Goal: Information Seeking & Learning: Learn about a topic

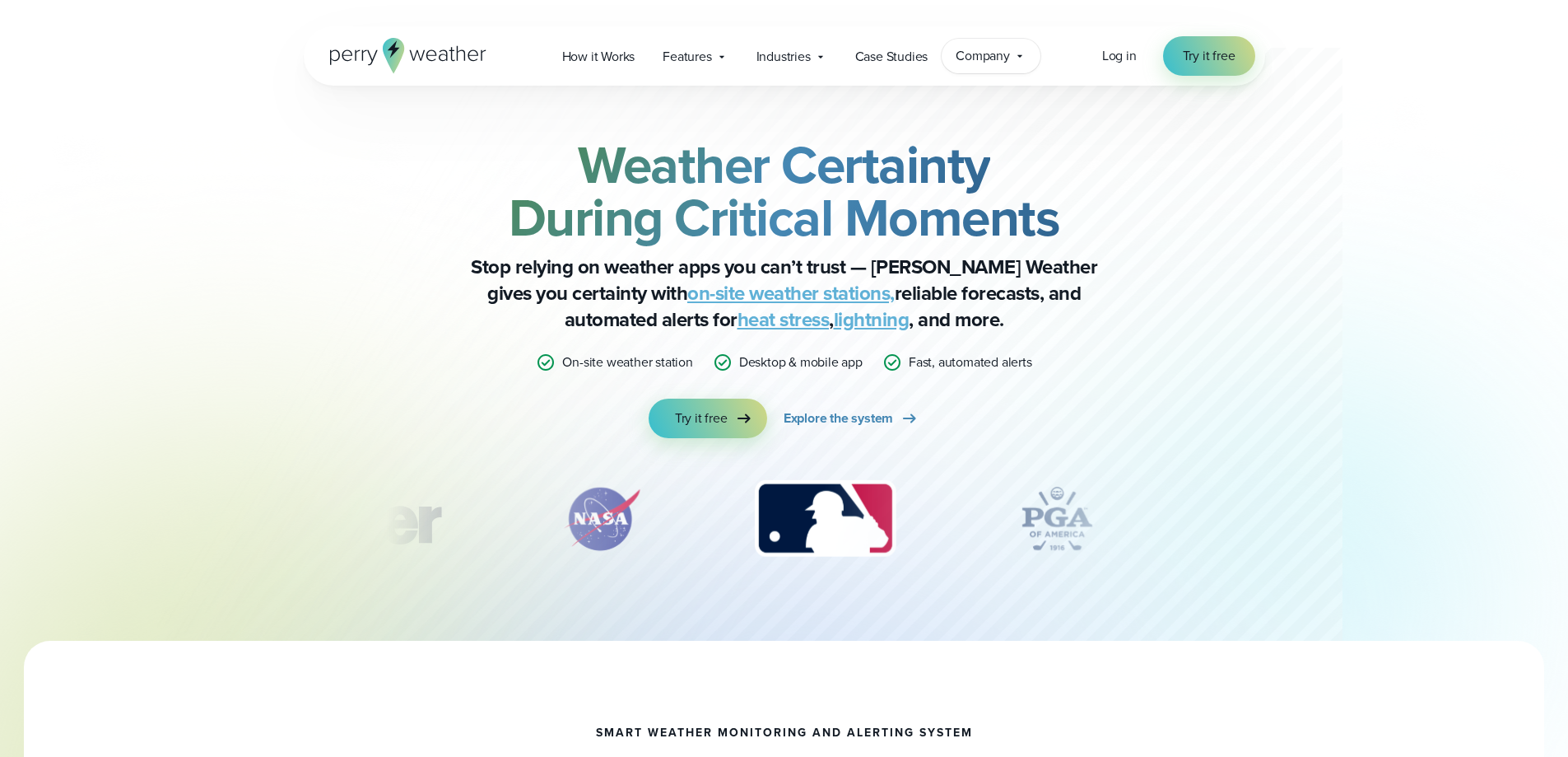
click at [1023, 57] on icon at bounding box center [1020, 56] width 13 height 13
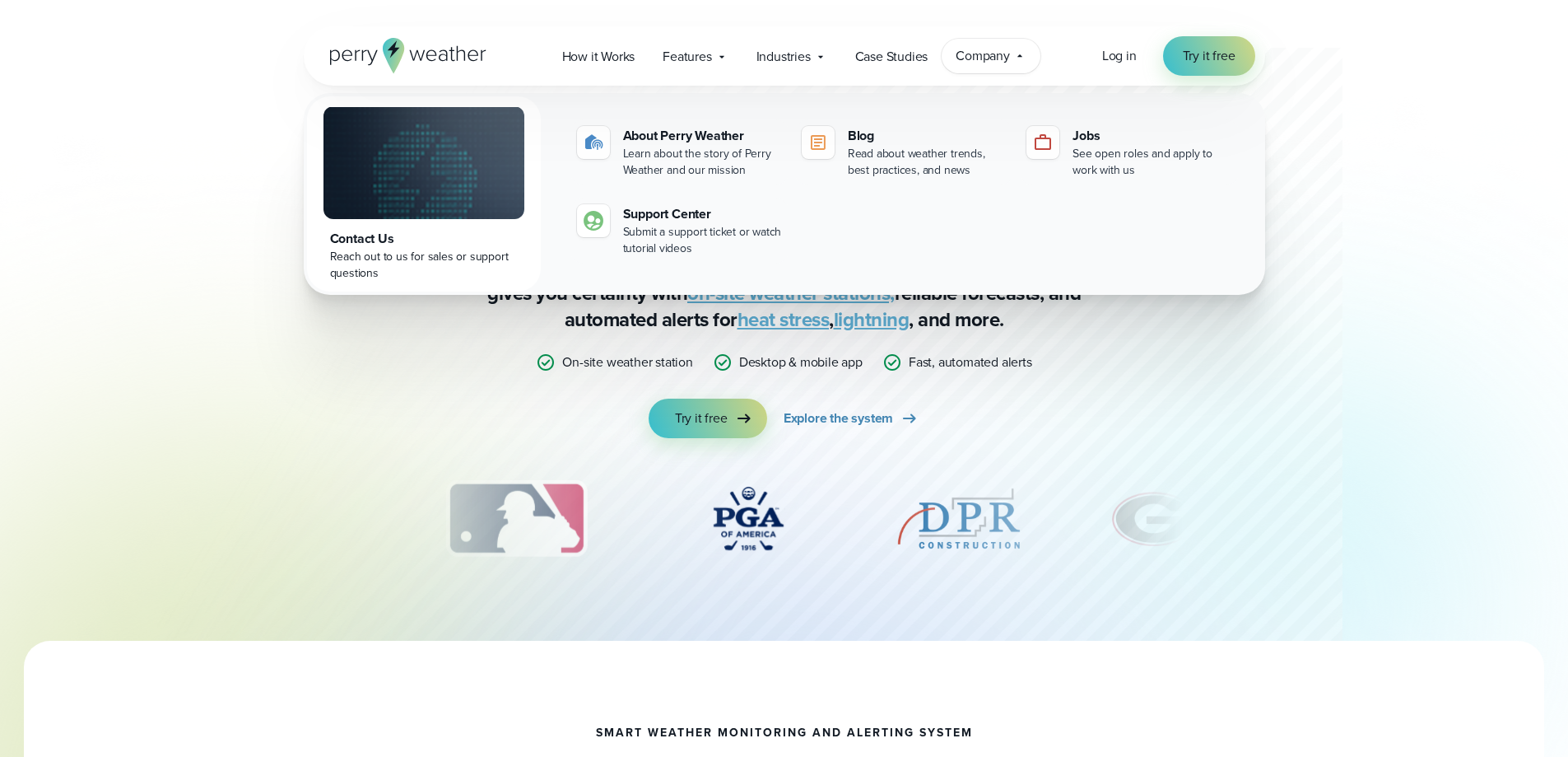
click at [367, 254] on div "Reach out to us for sales or support questions" at bounding box center [424, 265] width 188 height 33
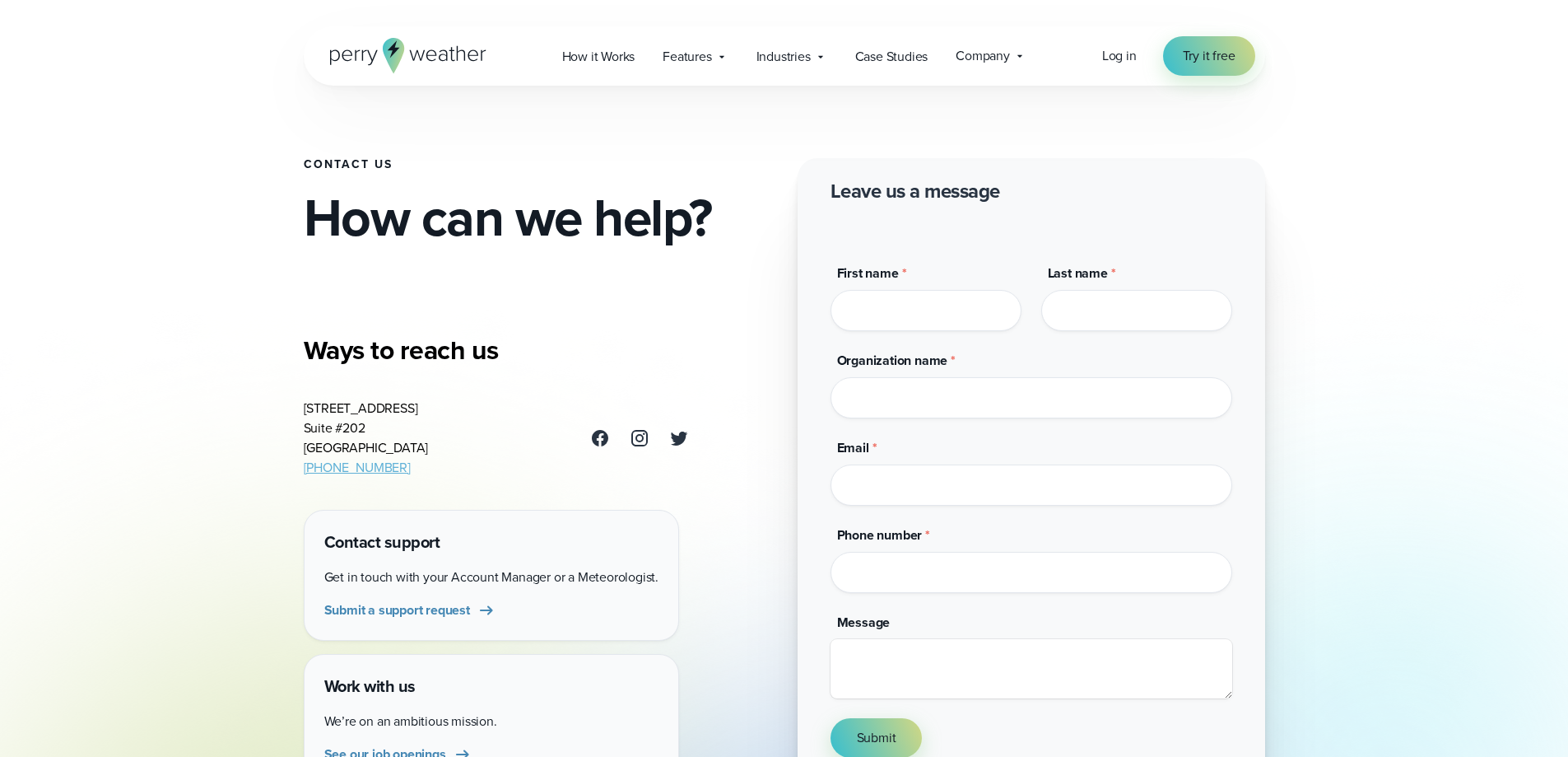
click at [968, 323] on input "First name *" at bounding box center [926, 310] width 191 height 41
type input "*****"
click at [1100, 314] on input "Last name *" at bounding box center [1137, 310] width 191 height 41
type input "***"
click at [939, 399] on input "Organization name *" at bounding box center [1031, 397] width 402 height 41
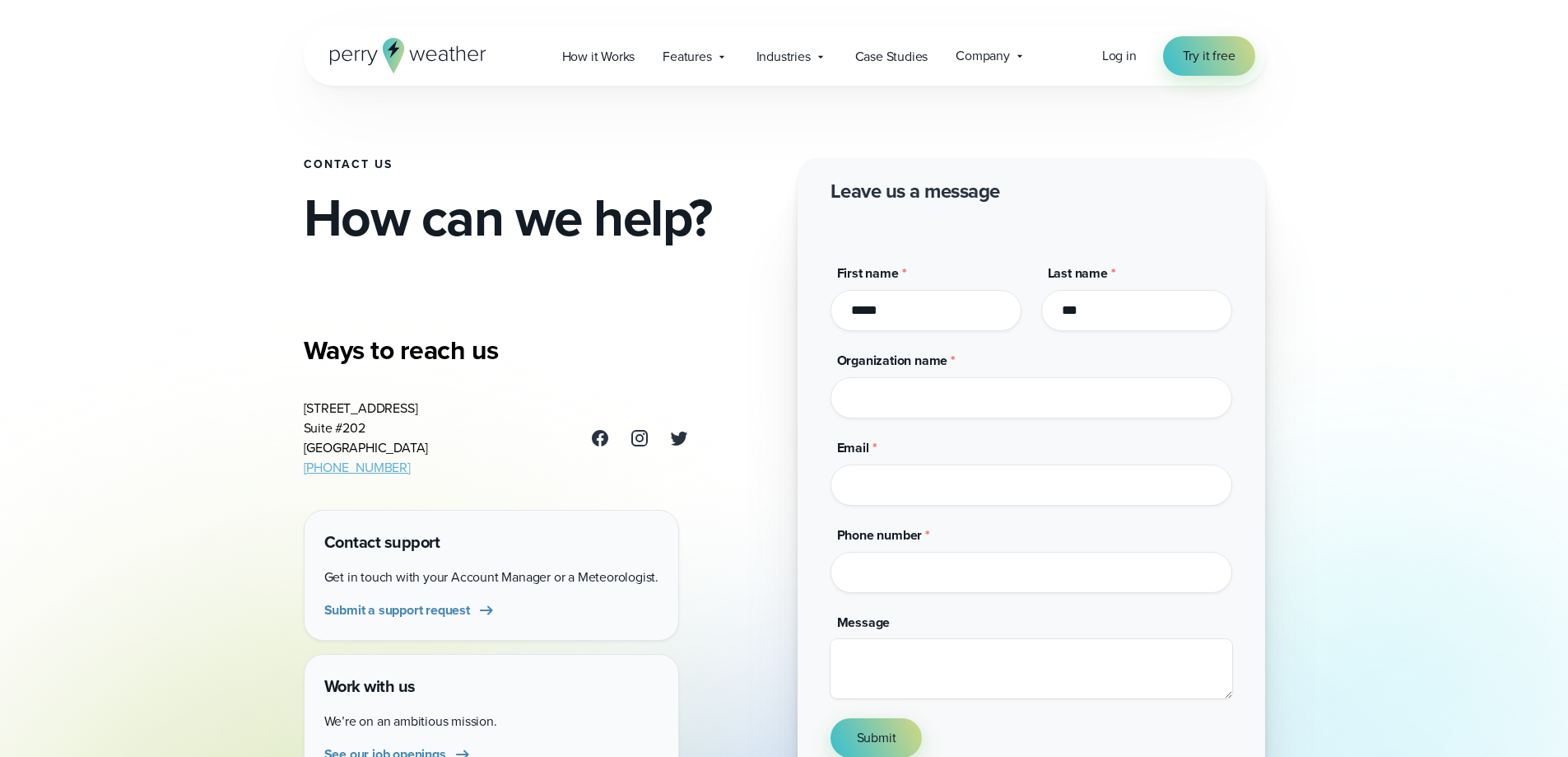
type input "**********"
click at [939, 482] on input "Email *" at bounding box center [1031, 485] width 402 height 41
type input "**********"
click at [955, 571] on input "Phone number *" at bounding box center [1031, 572] width 402 height 41
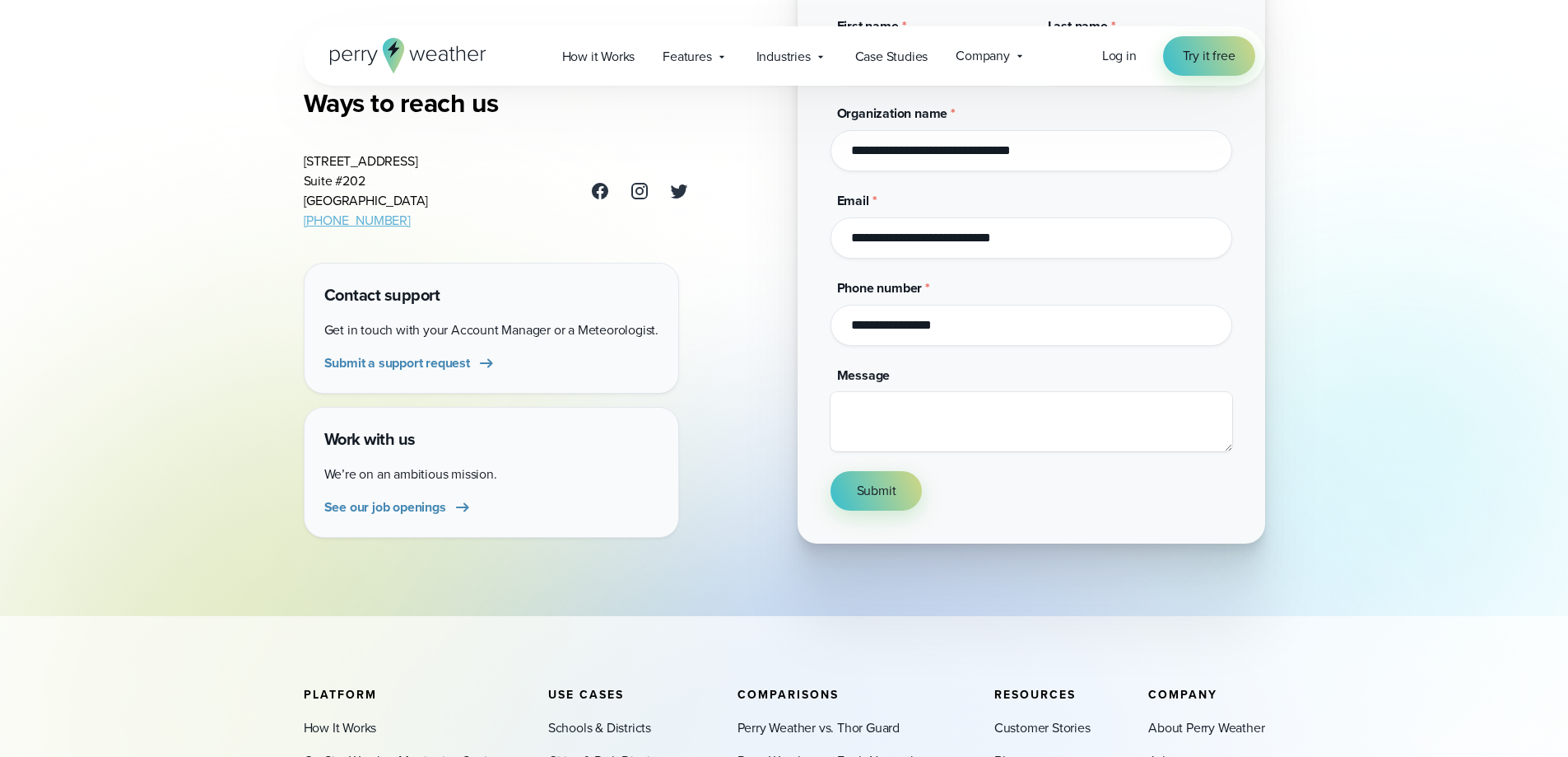
type input "**********"
click at [927, 412] on textarea "Message" at bounding box center [1031, 421] width 402 height 59
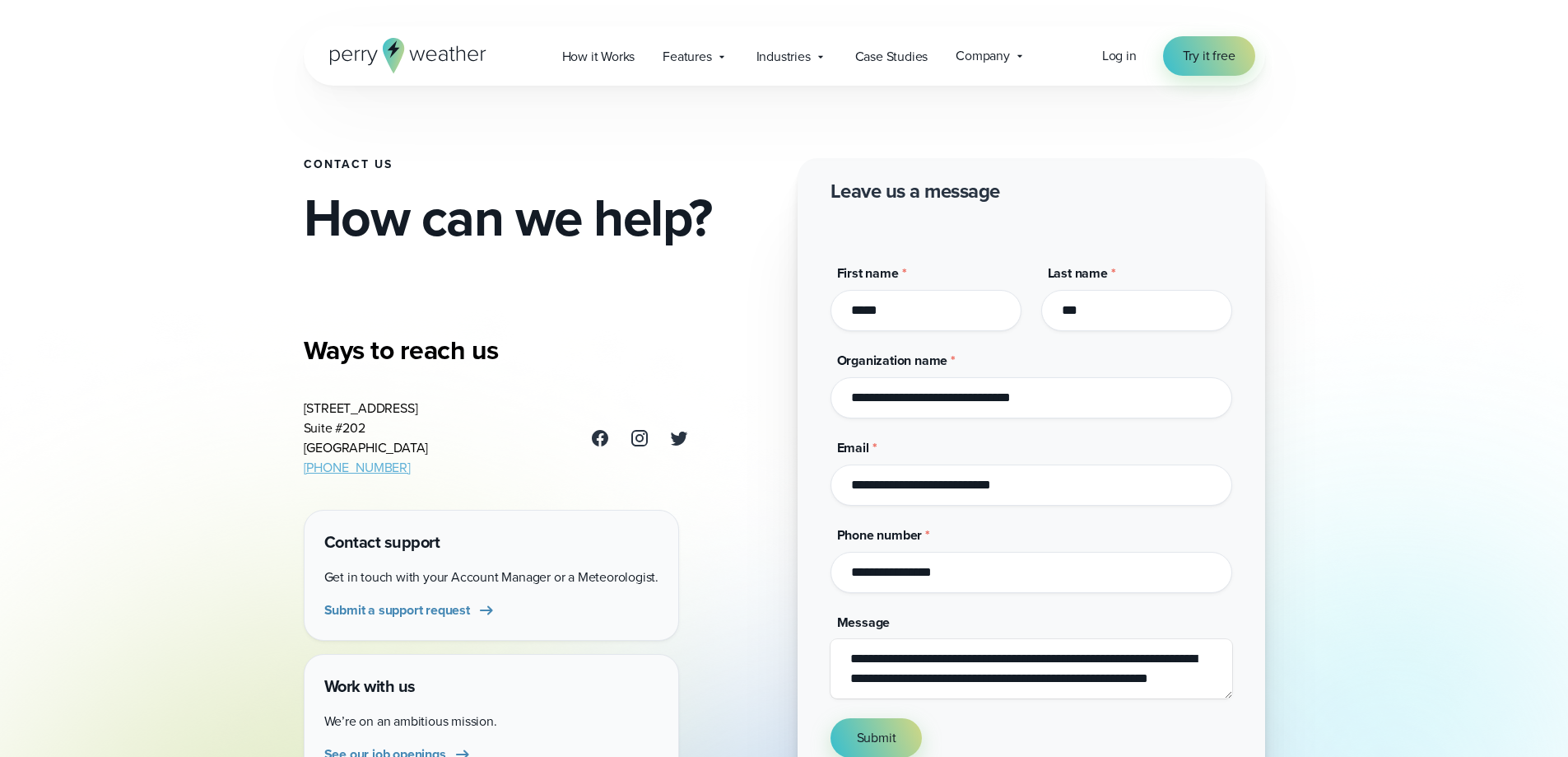
scroll to position [165, 0]
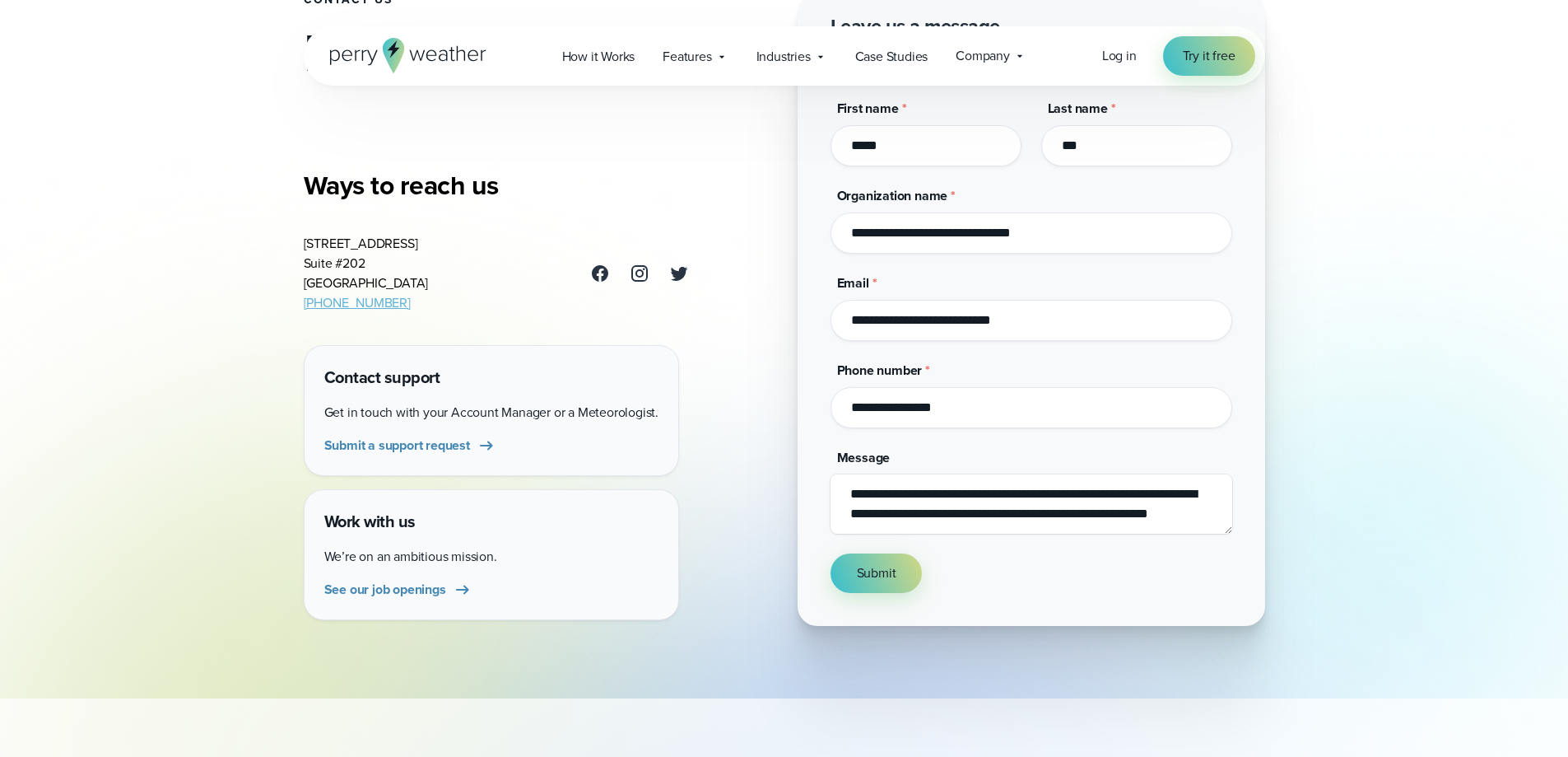
click at [923, 529] on textarea "**********" at bounding box center [1031, 503] width 402 height 59
type textarea "**********"
click at [894, 568] on span "Submit" at bounding box center [877, 574] width 39 height 20
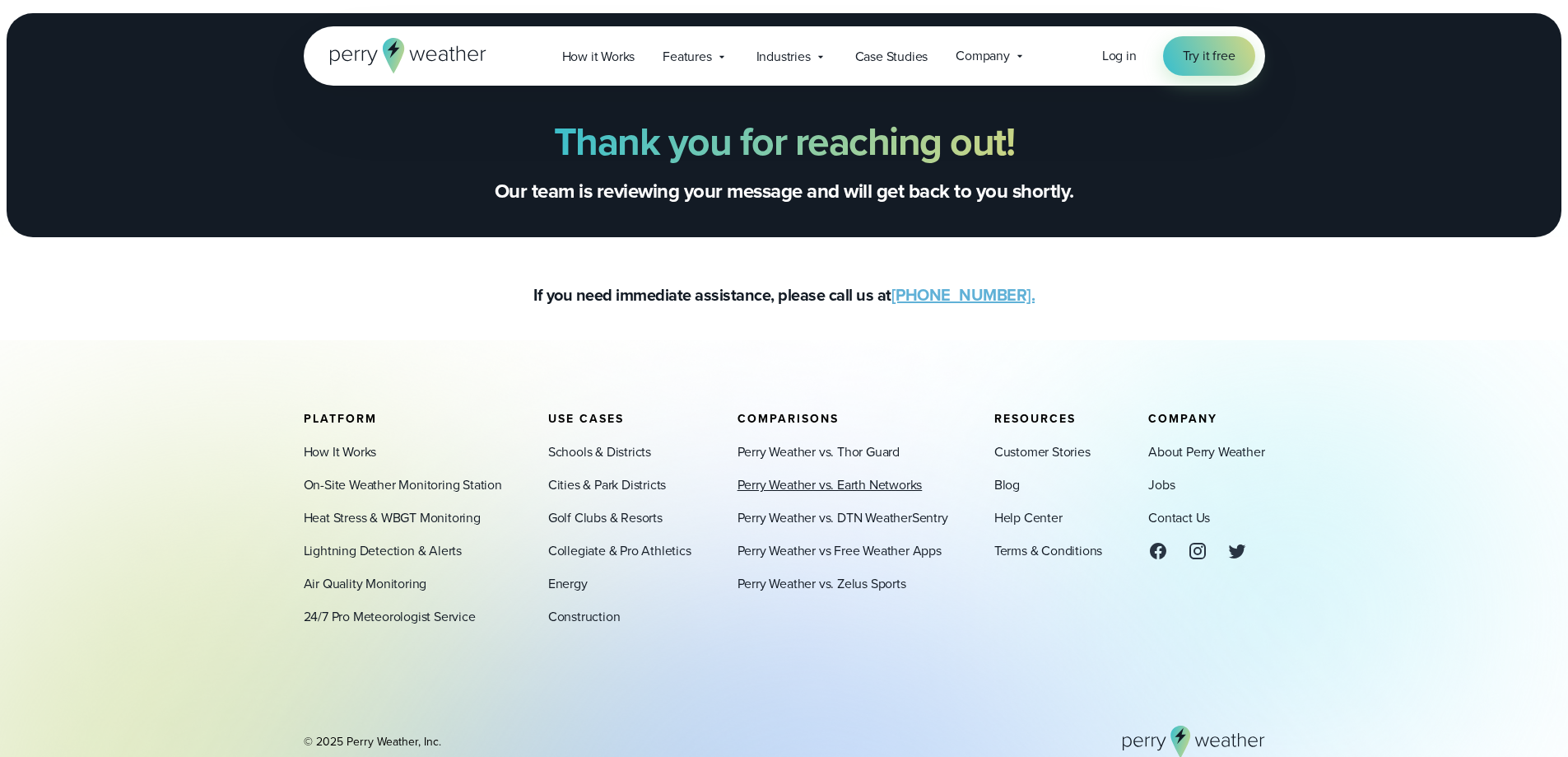
click at [885, 481] on link "Perry Weather vs. Earth Networks" at bounding box center [830, 485] width 185 height 20
click at [454, 481] on link "On-Site Weather Monitoring Station" at bounding box center [403, 485] width 198 height 20
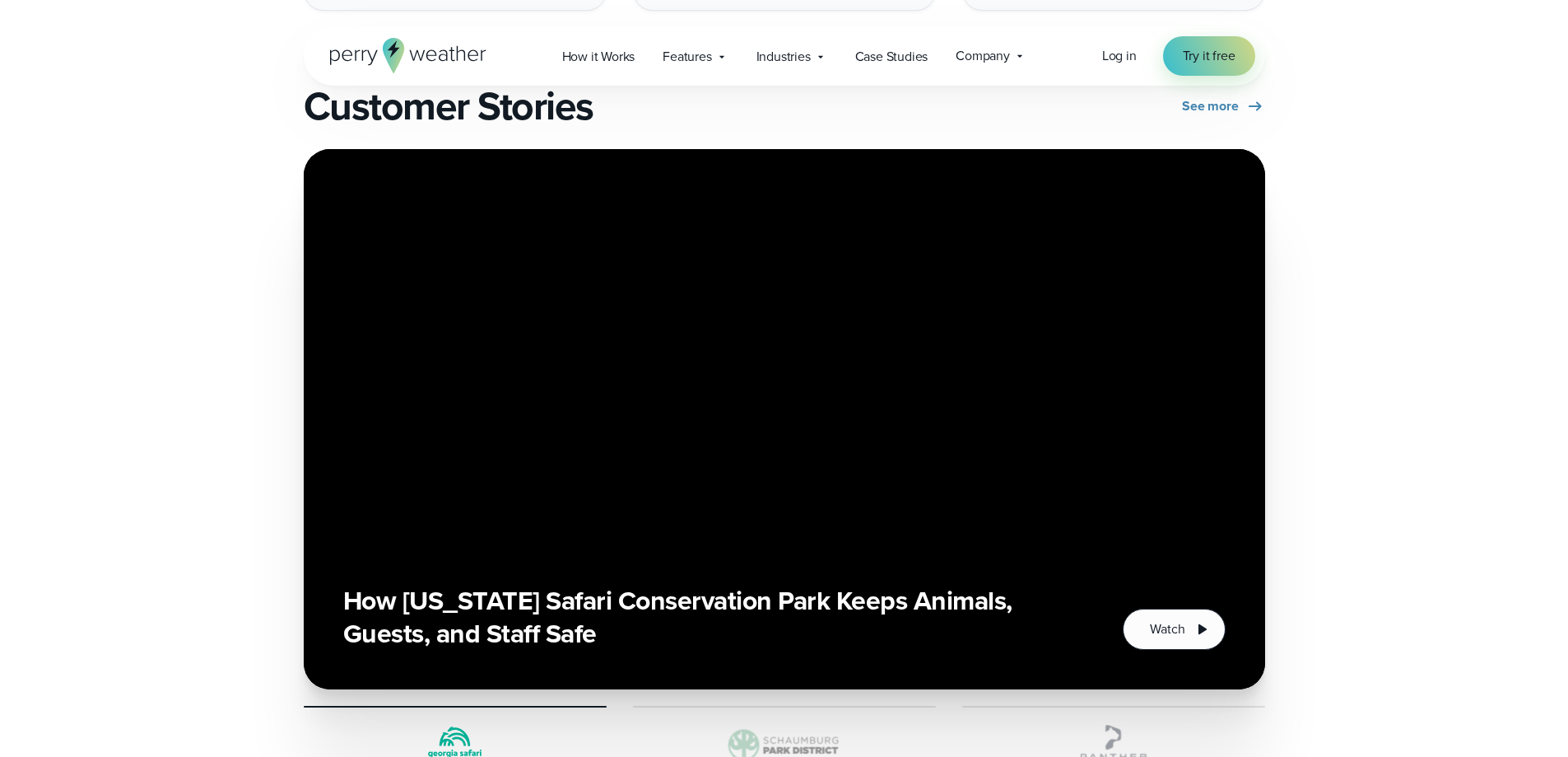
scroll to position [3623, 0]
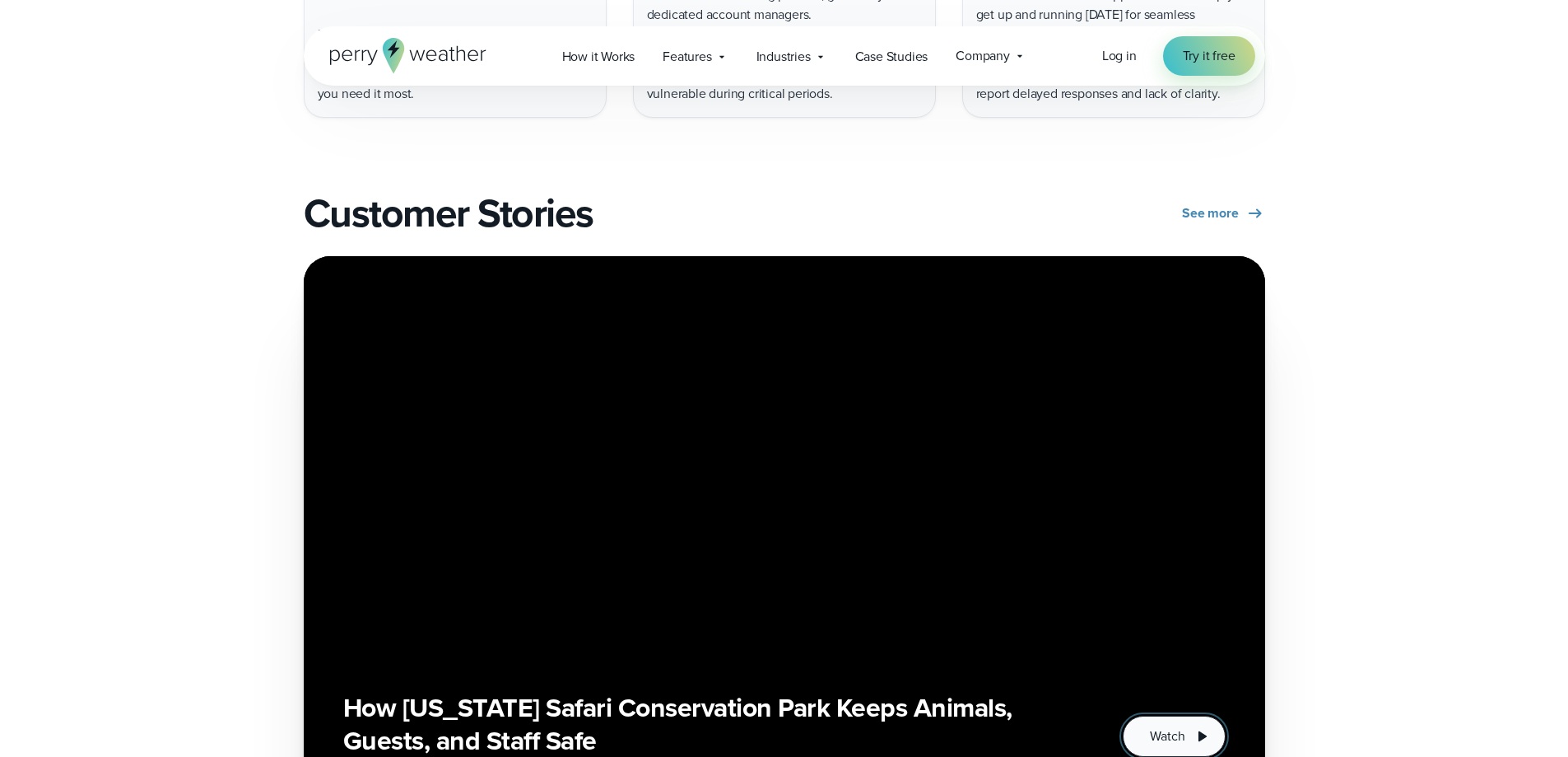
click at [1204, 726] on icon "1 of 3" at bounding box center [1202, 736] width 20 height 20
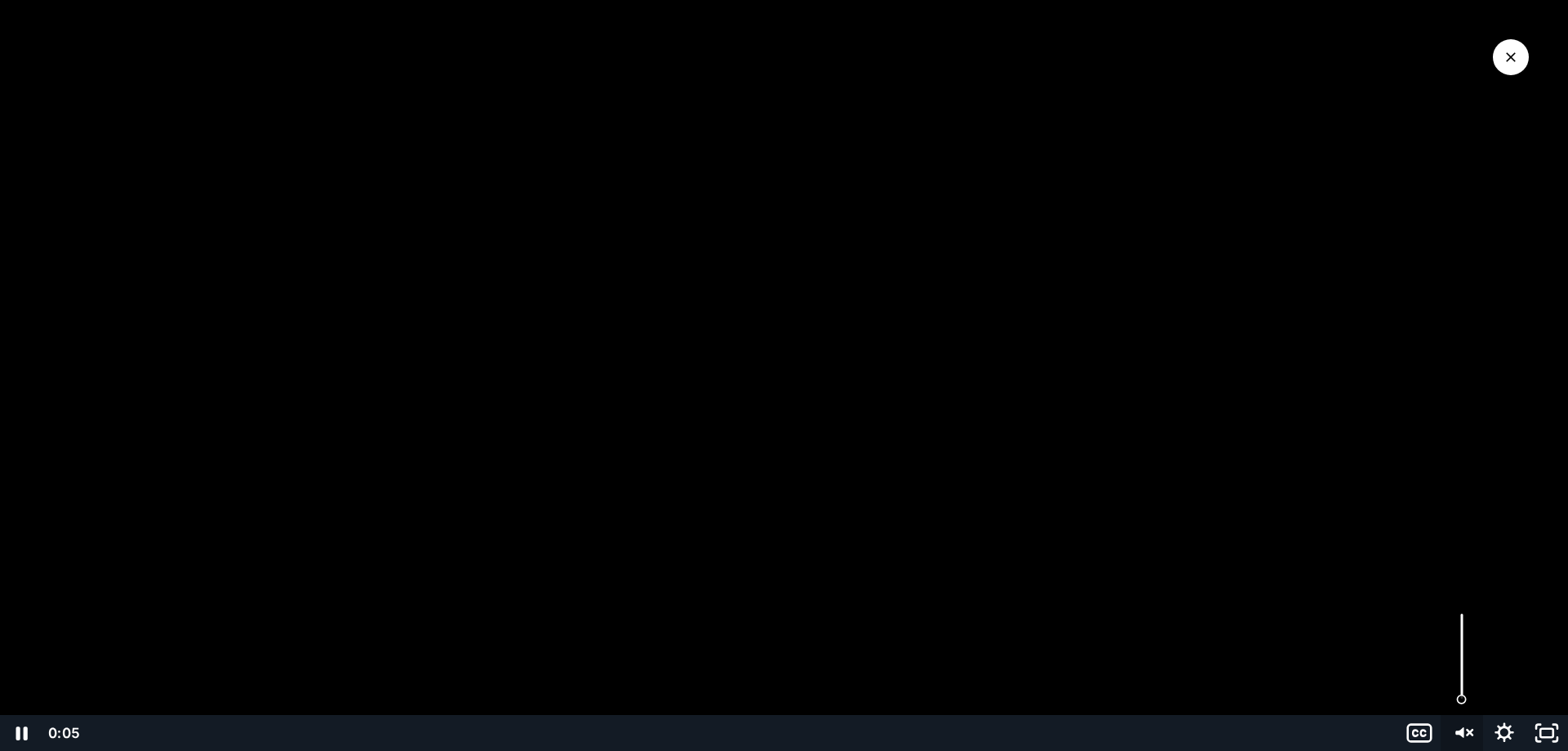
click at [1473, 737] on icon "Unmute" at bounding box center [1472, 732] width 2 height 16
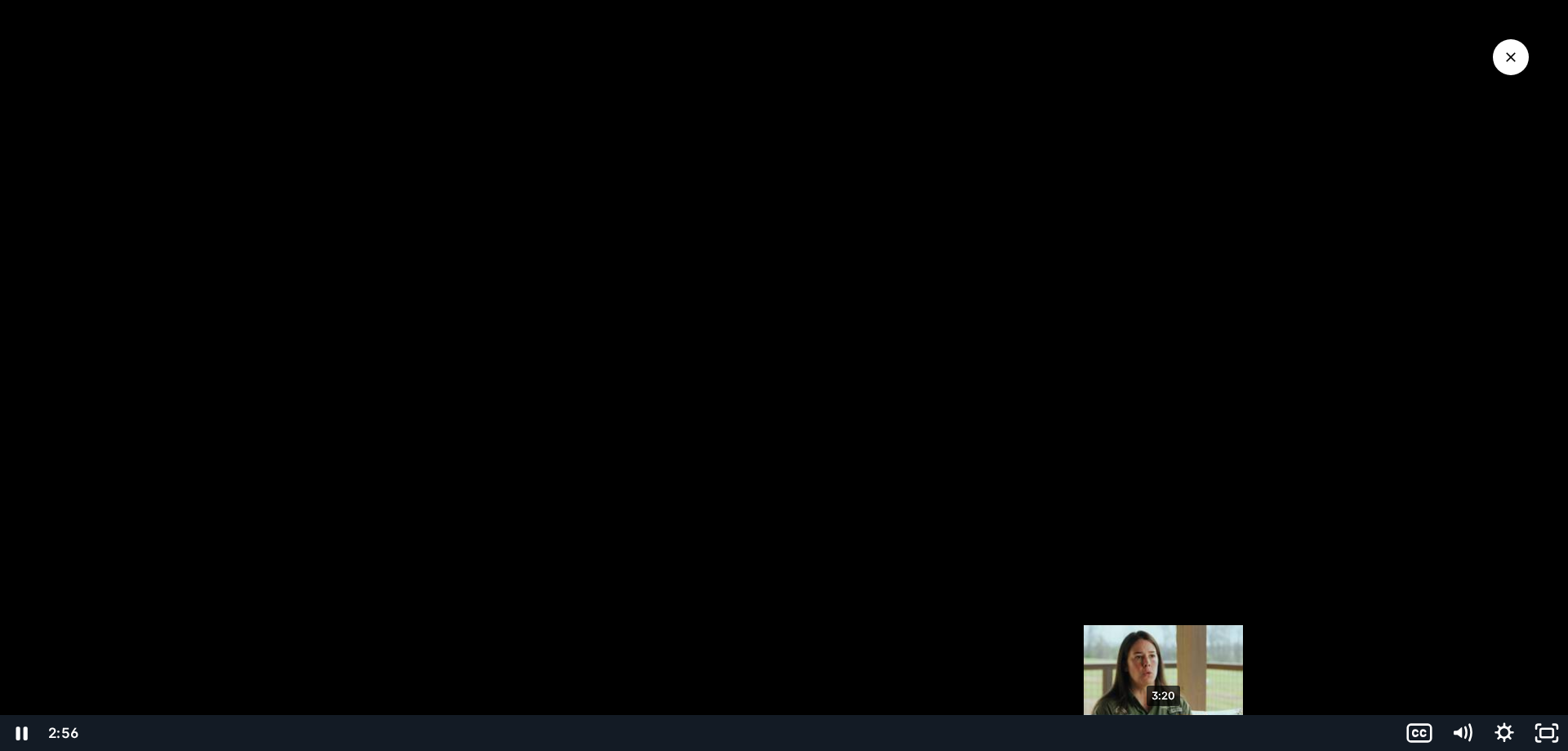
click at [1164, 731] on div "3:20" at bounding box center [740, 733] width 1296 height 36
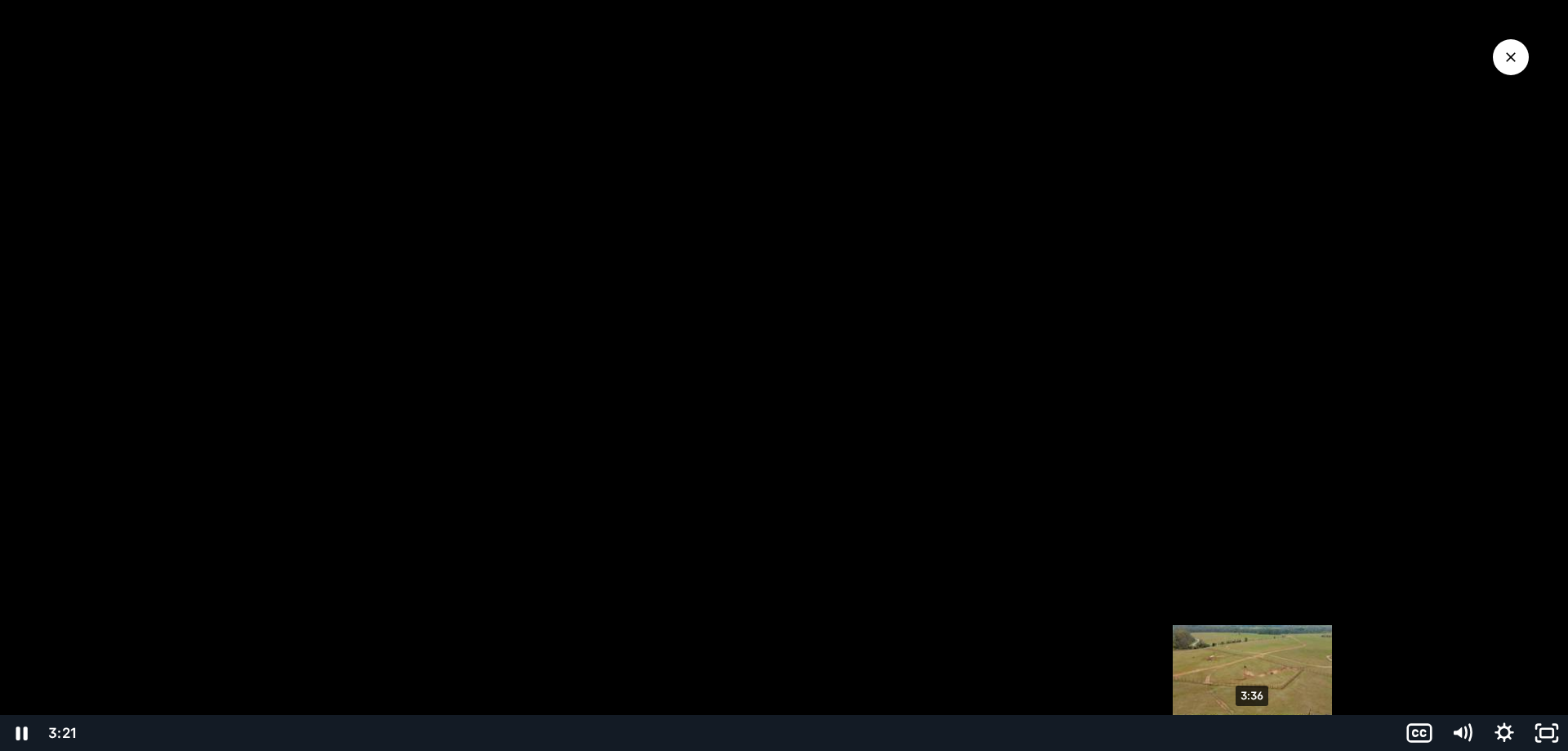
click at [1253, 734] on div "3:36" at bounding box center [740, 733] width 1296 height 36
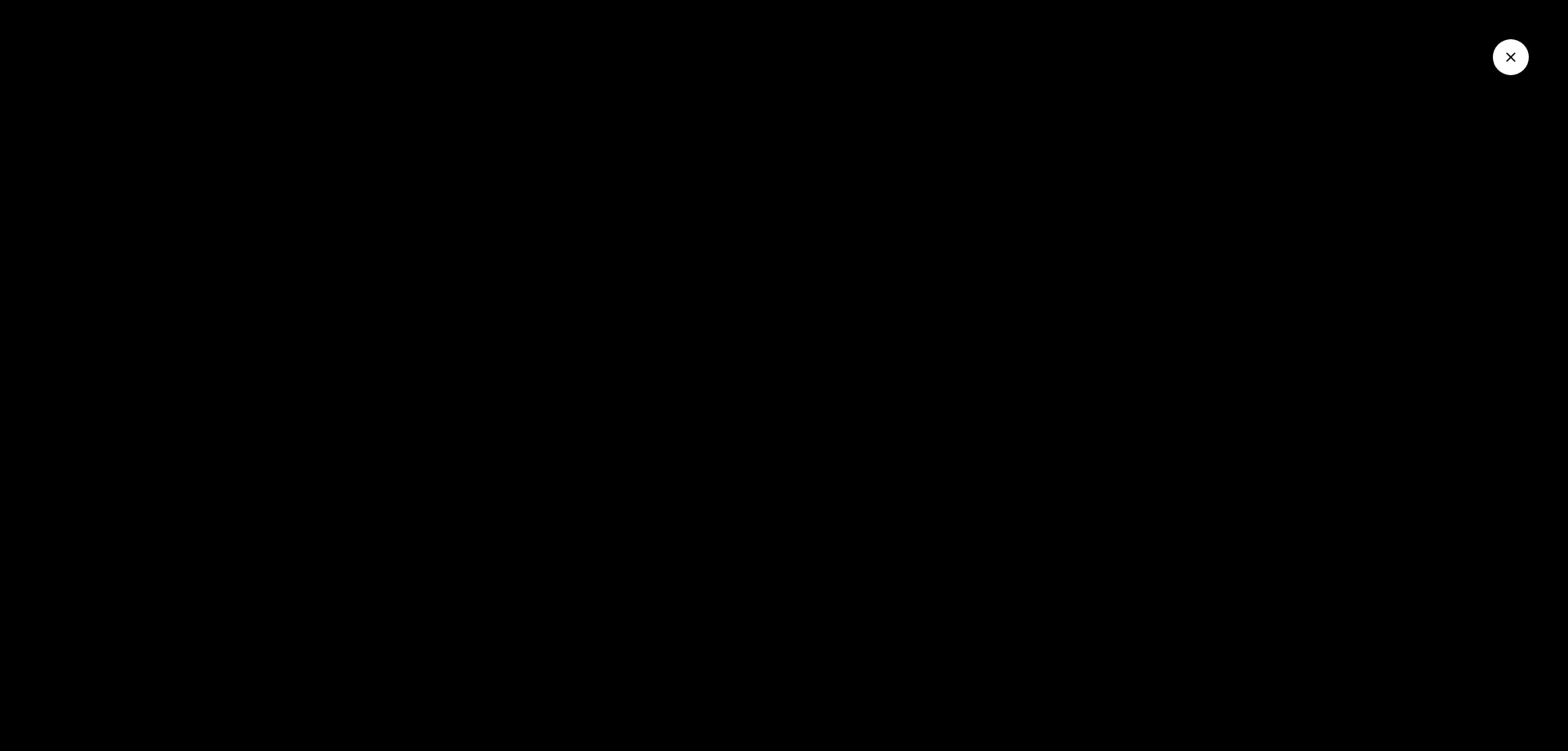
click at [1520, 62] on button "Close Video" at bounding box center [1511, 56] width 36 height 36
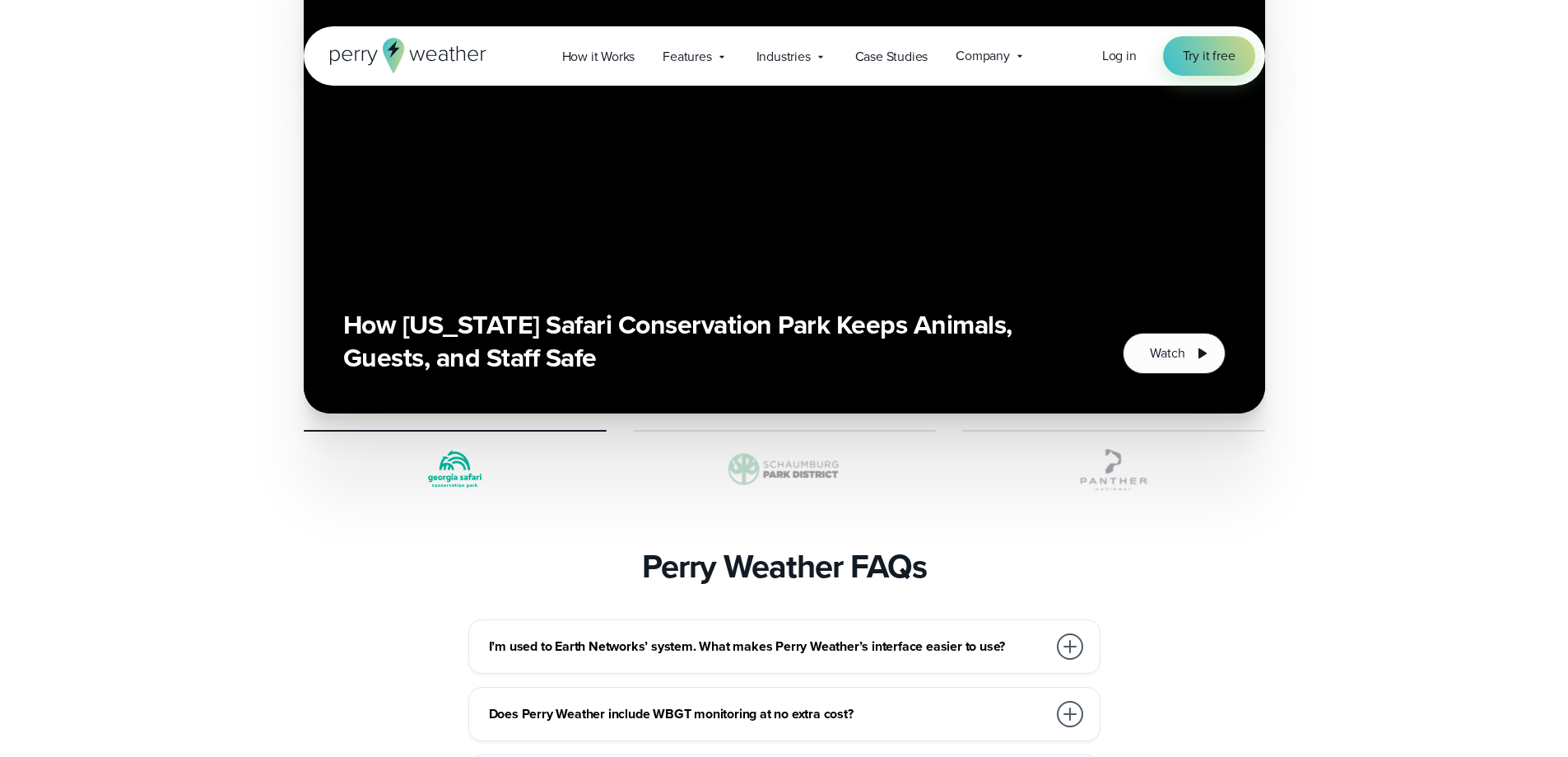
scroll to position [4035, 0]
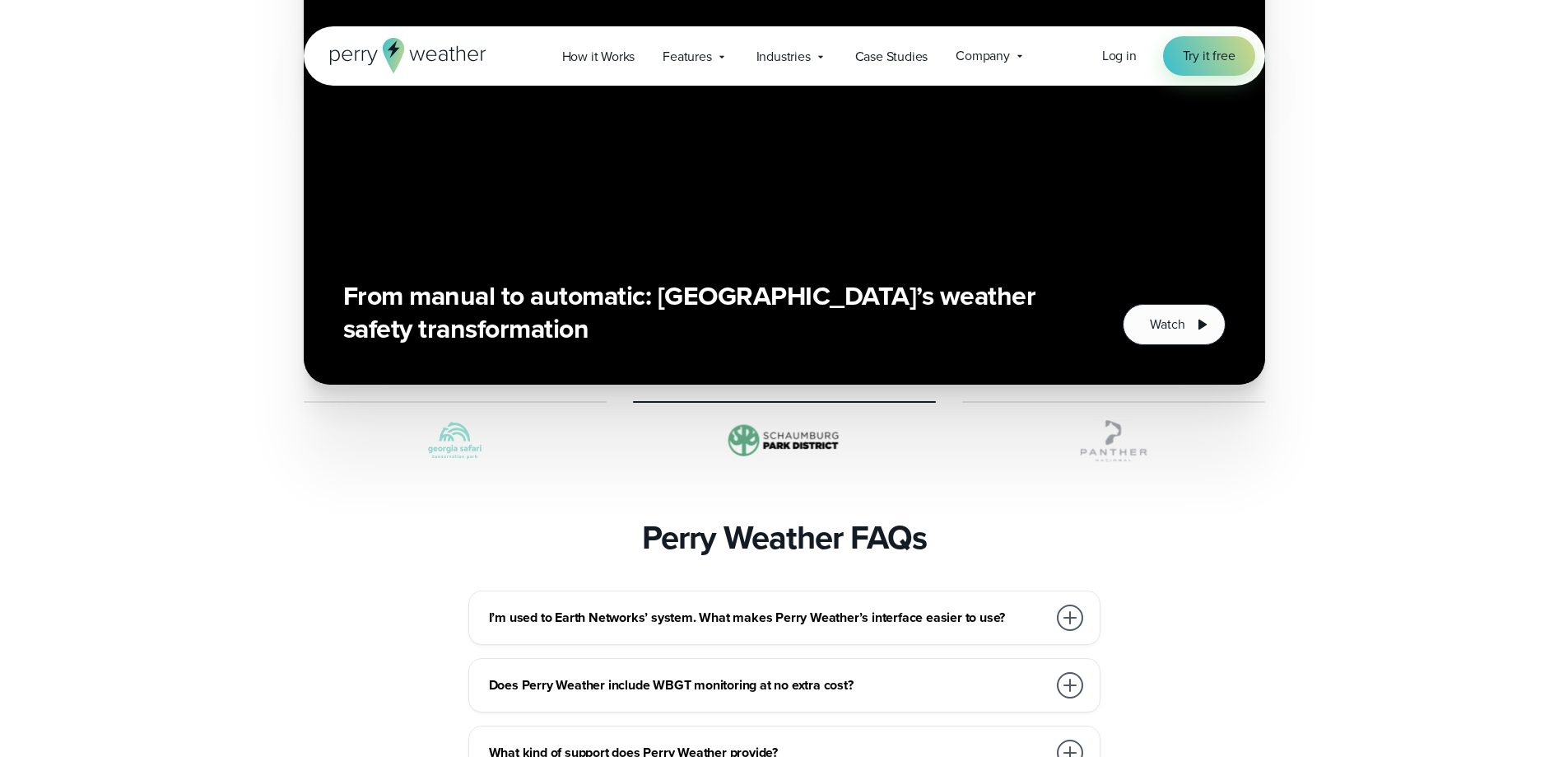
click at [1109, 416] on img at bounding box center [1114, 440] width 303 height 49
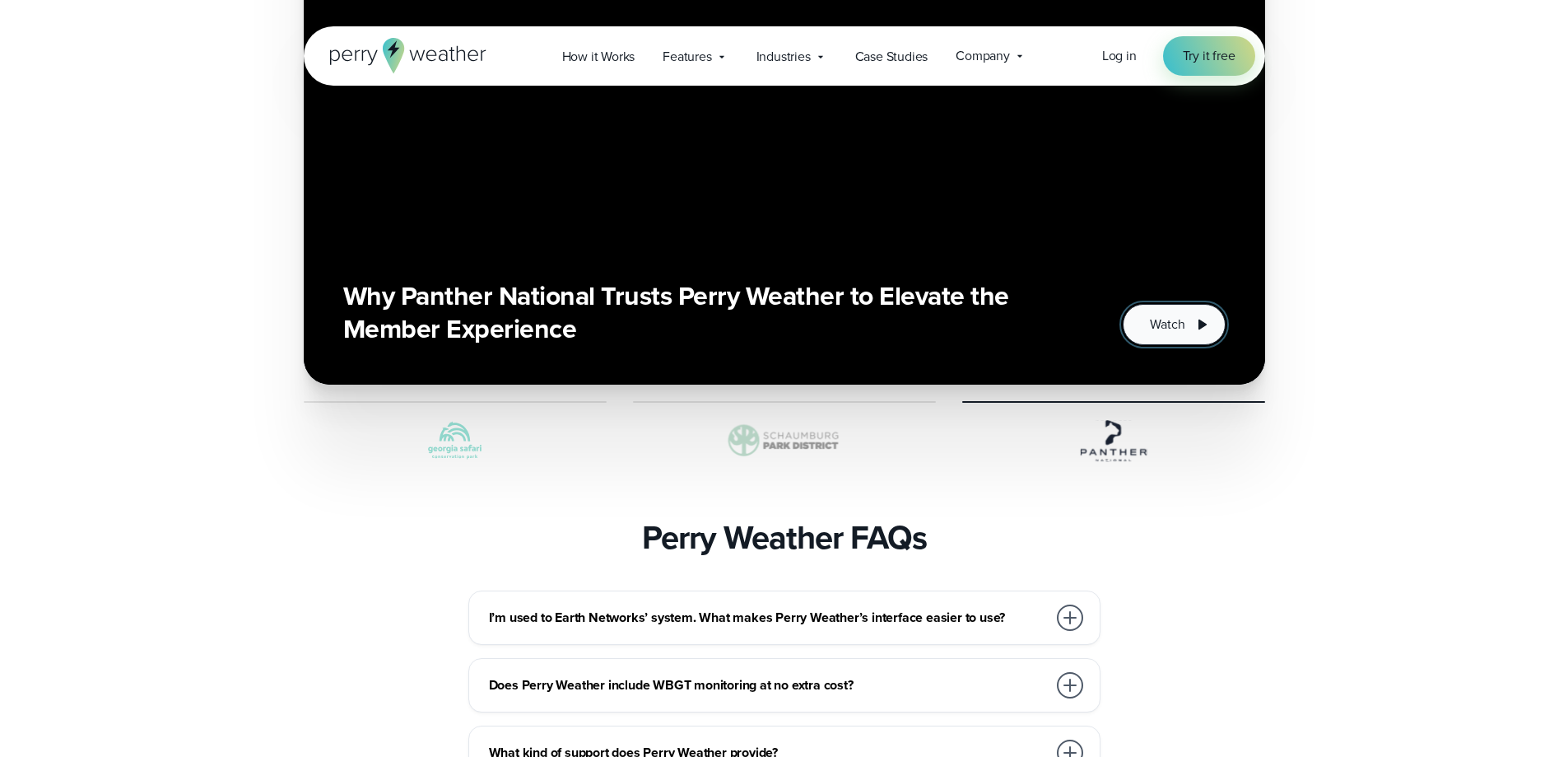
click at [1181, 315] on span "Watch" at bounding box center [1167, 325] width 34 height 20
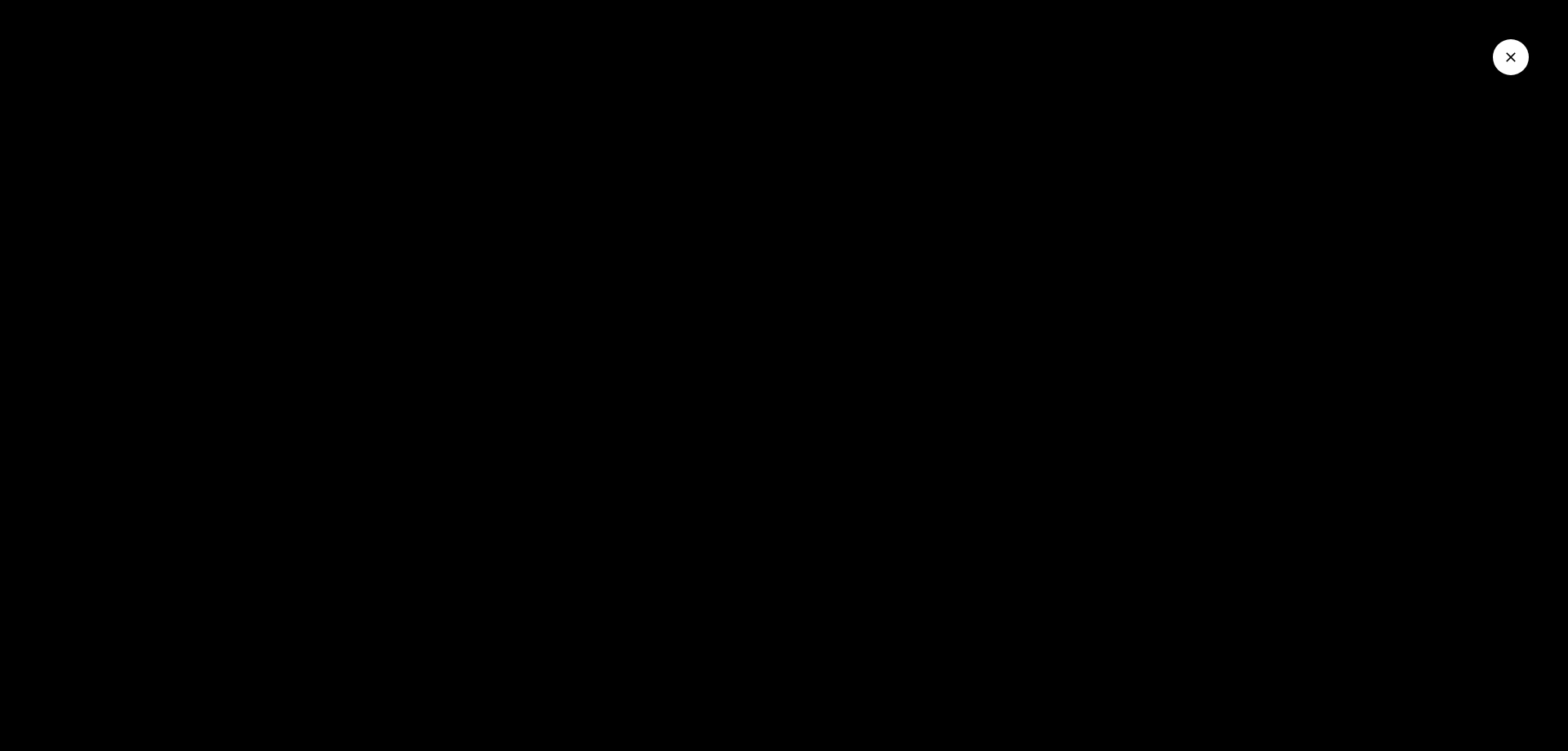
click at [1370, 661] on div at bounding box center [784, 376] width 1568 height 751
click at [1507, 61] on icon "Close Video" at bounding box center [1511, 57] width 10 height 10
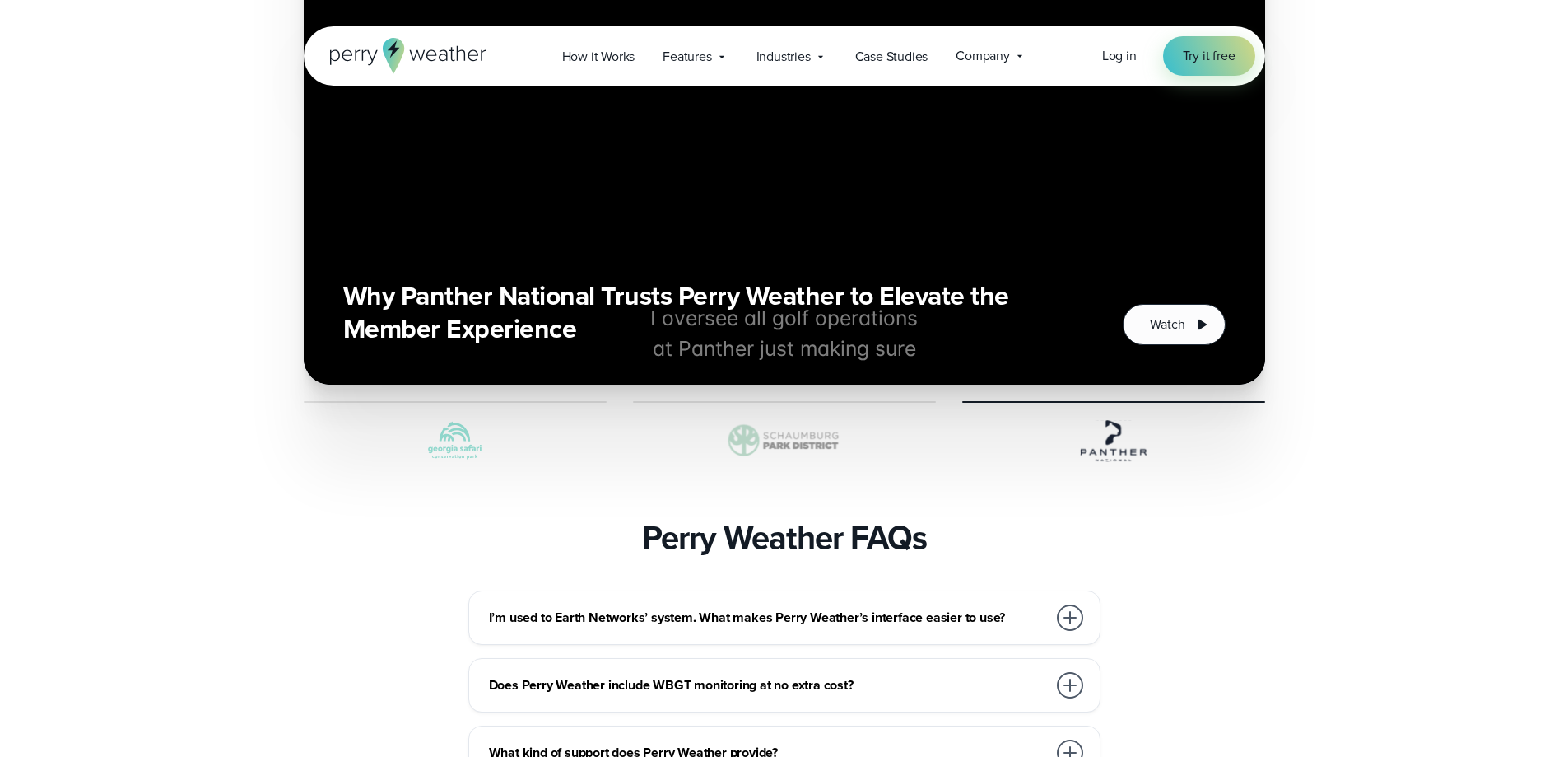
scroll to position [4200, 0]
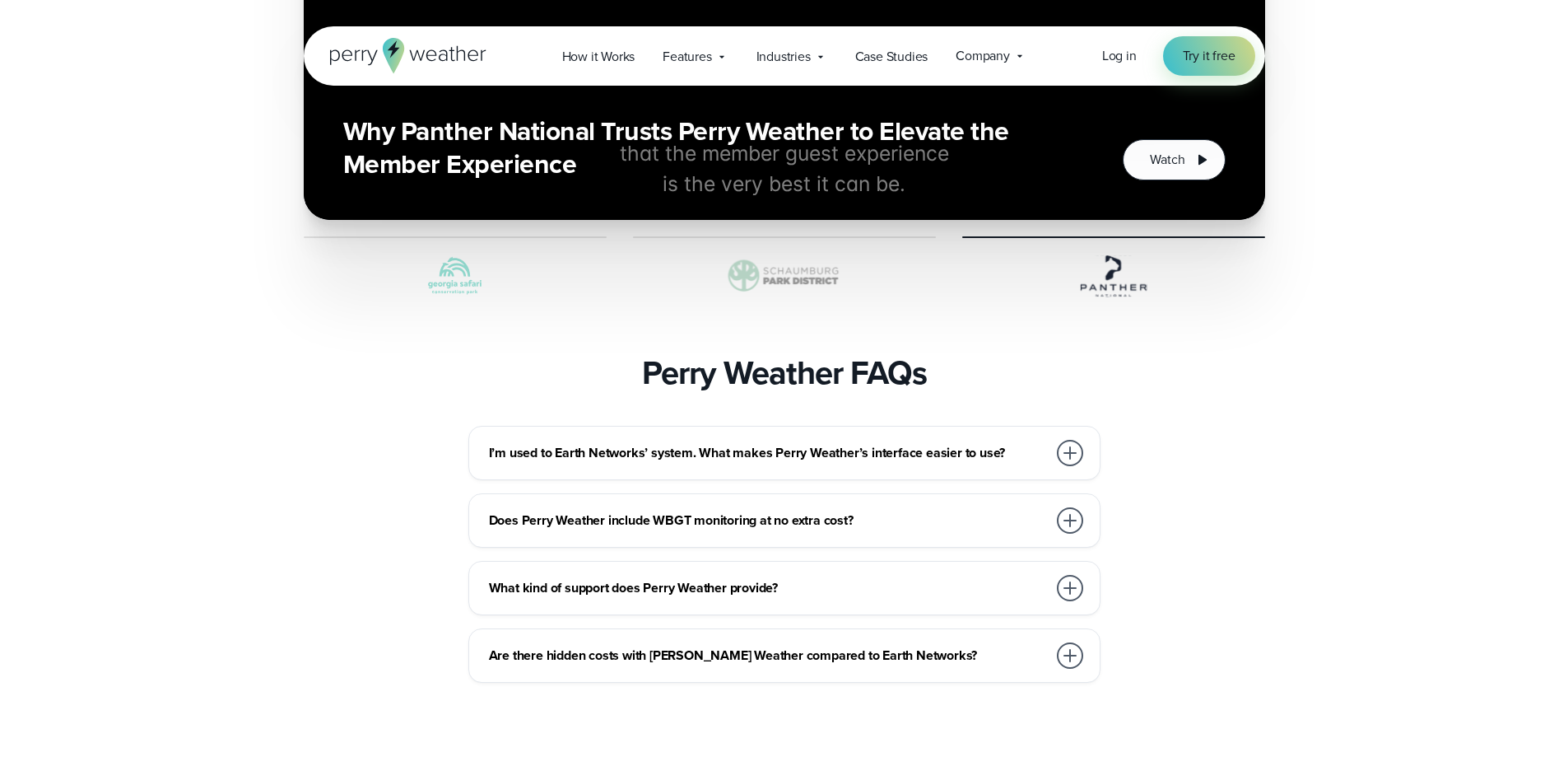
click at [750, 443] on h3 "I’m used to Earth Networks’ system. What makes Perry Weather’s interface easier…" at bounding box center [768, 453] width 558 height 20
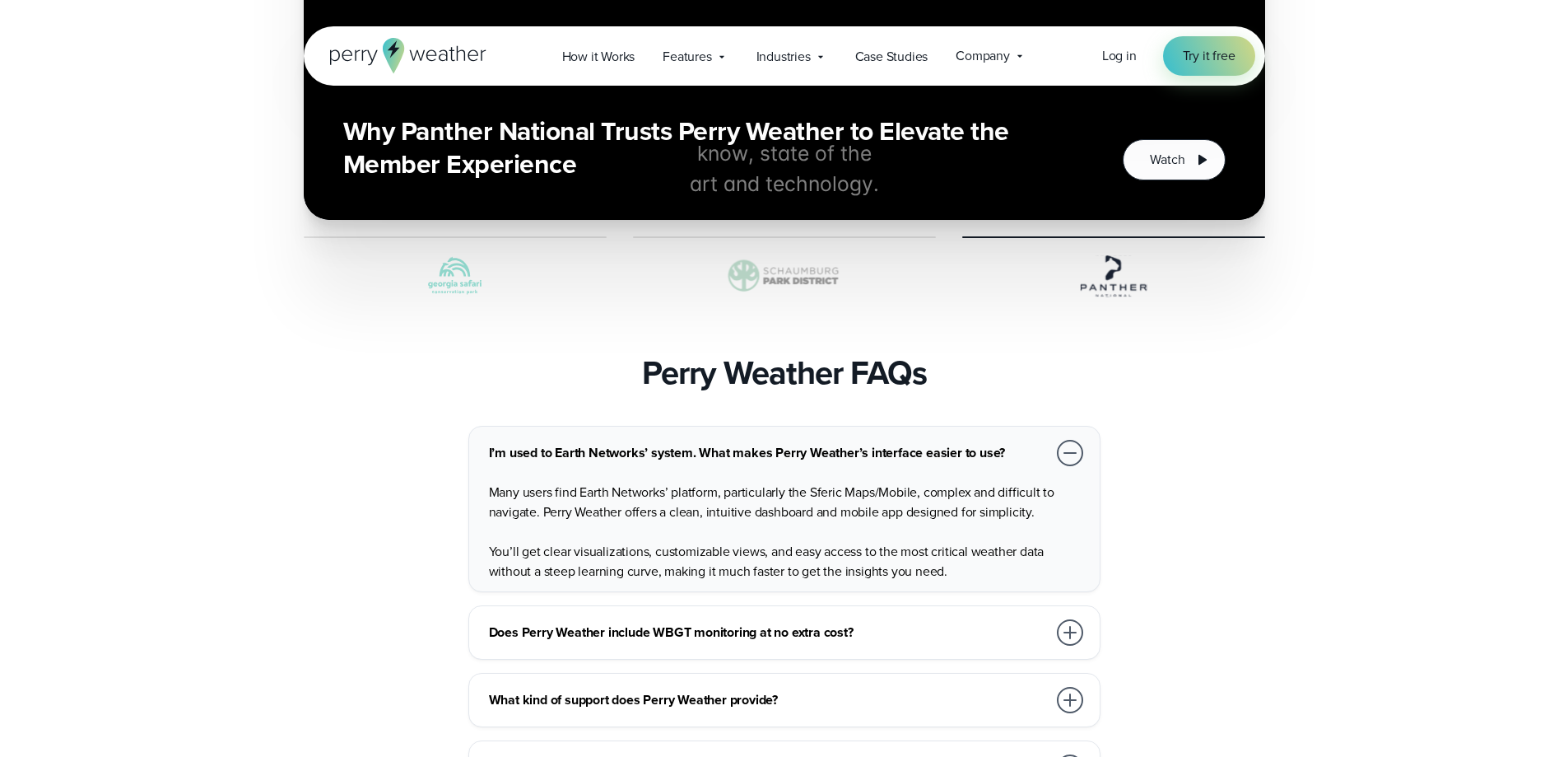
click at [810, 622] on h3 "Does Perry Weather include WBGT monitoring at no extra cost?" at bounding box center [768, 632] width 558 height 20
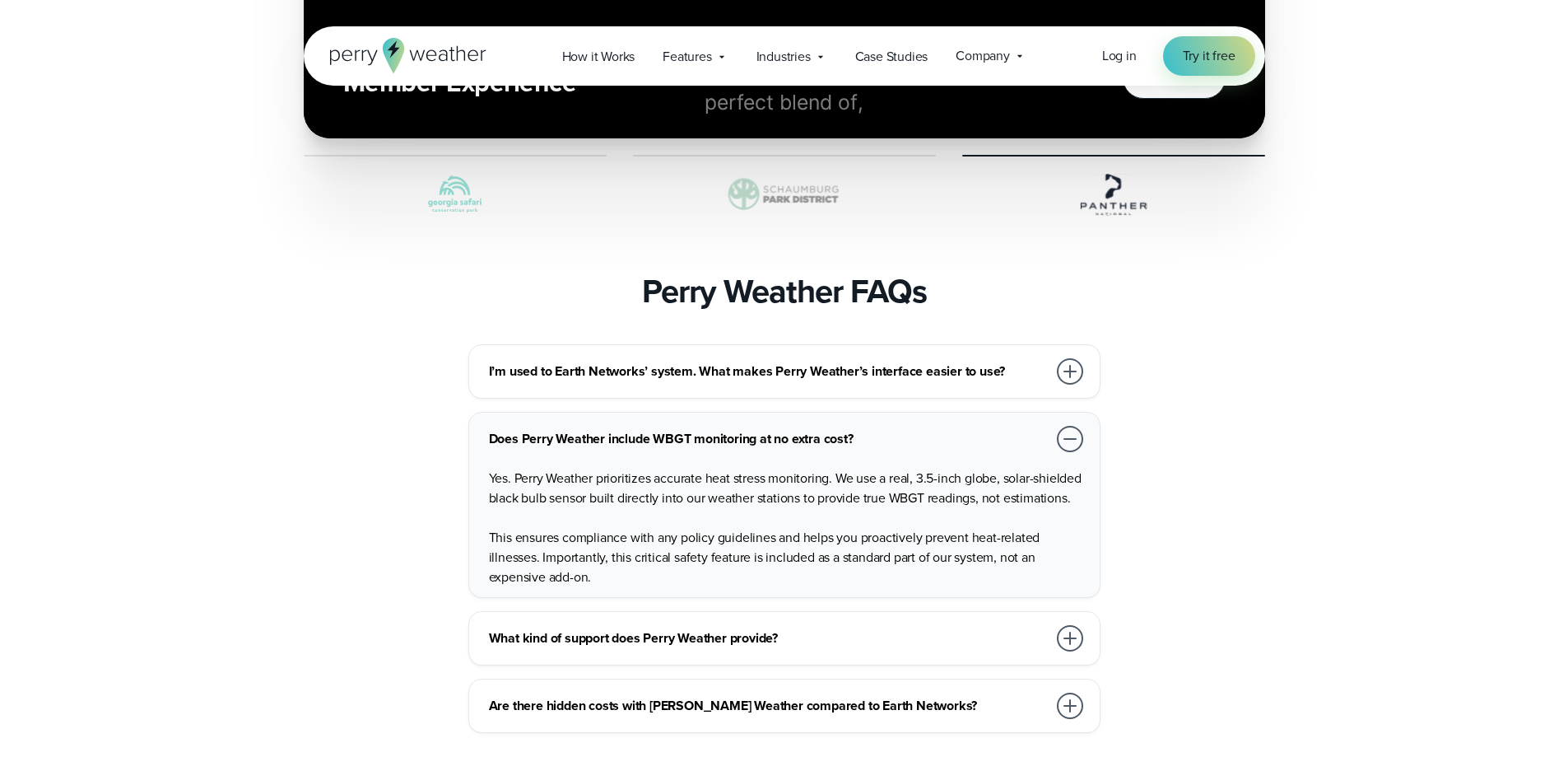
scroll to position [4282, 0]
click at [810, 627] on h3 "What kind of support does Perry Weather provide?" at bounding box center [768, 637] width 558 height 20
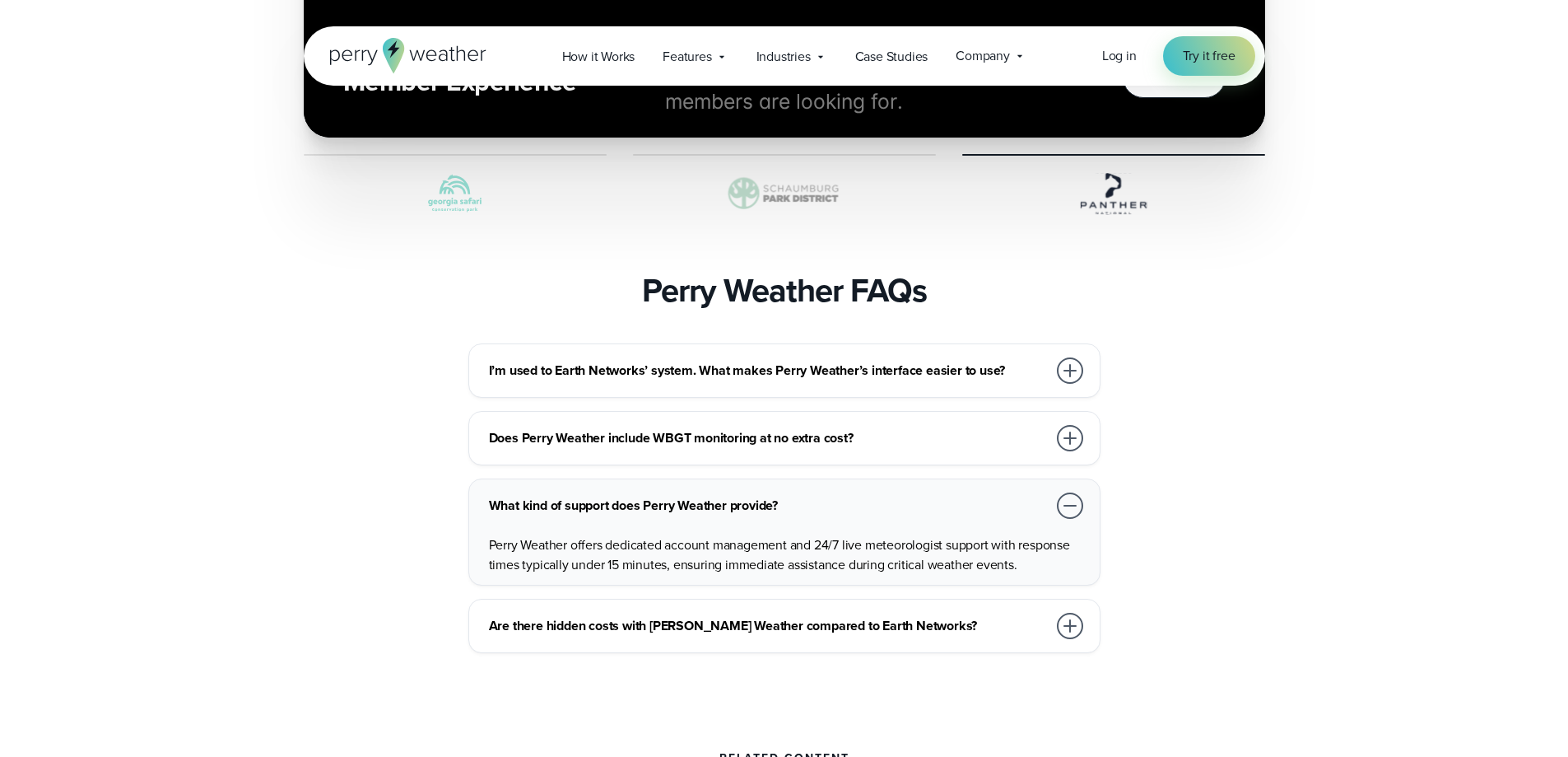
click at [879, 616] on h3 "Are there hidden costs with Perry Weather compared to Earth Networks?" at bounding box center [768, 626] width 558 height 20
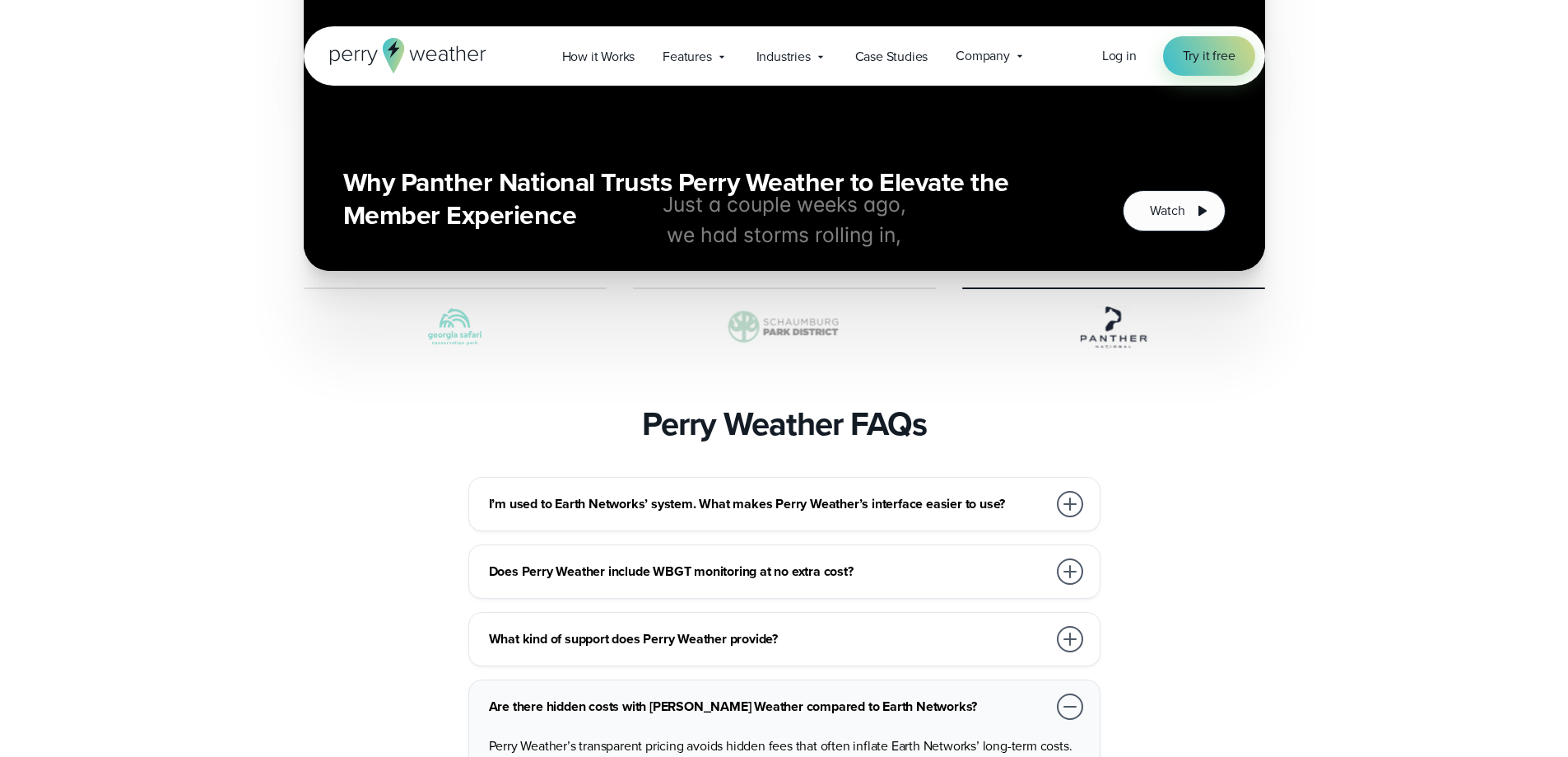
scroll to position [4035, 0]
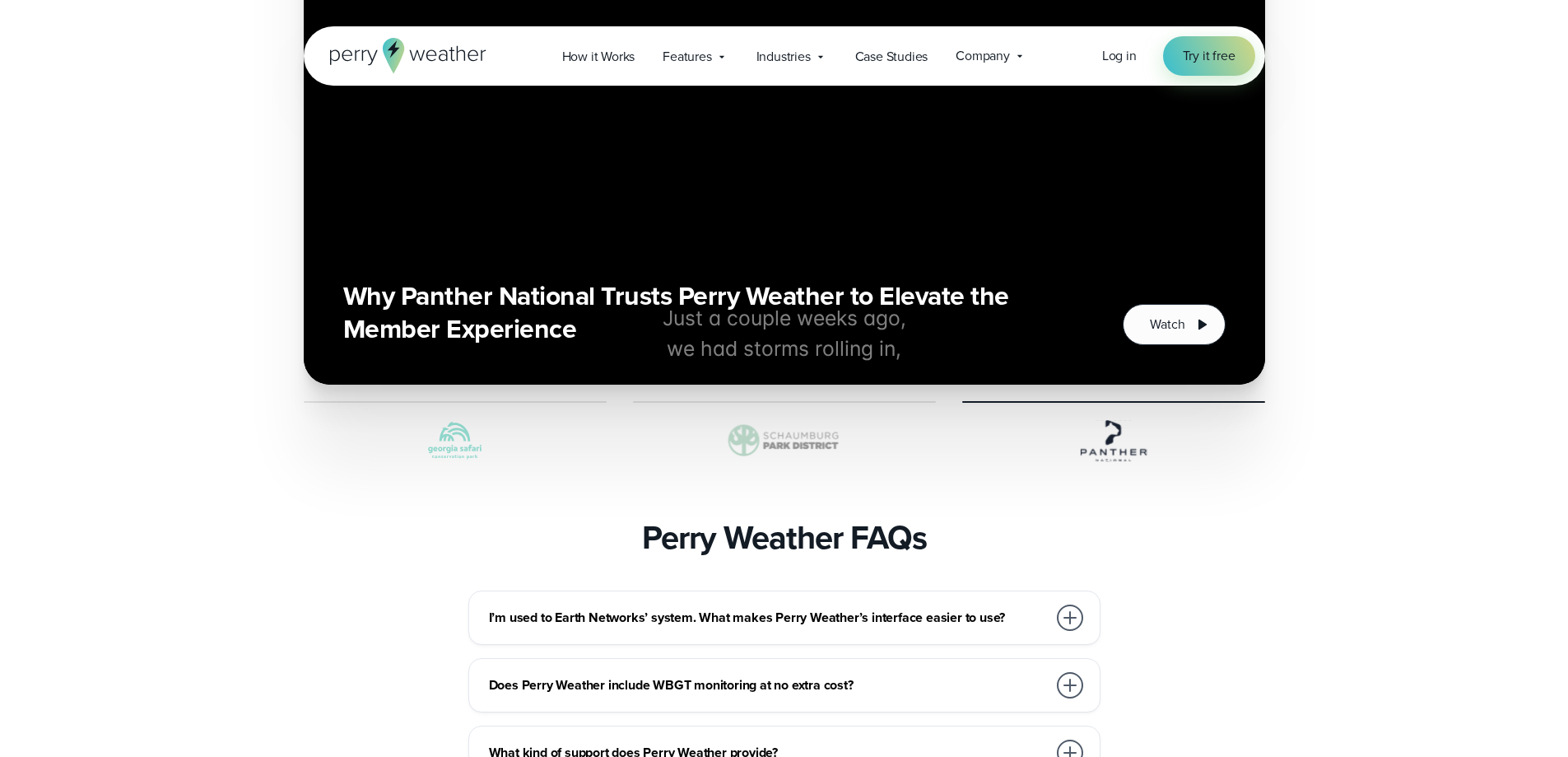
click at [1037, 279] on h3 "Why Panther National Trusts Perry Weather to Elevate the Member Experience" at bounding box center [713, 312] width 741 height 66
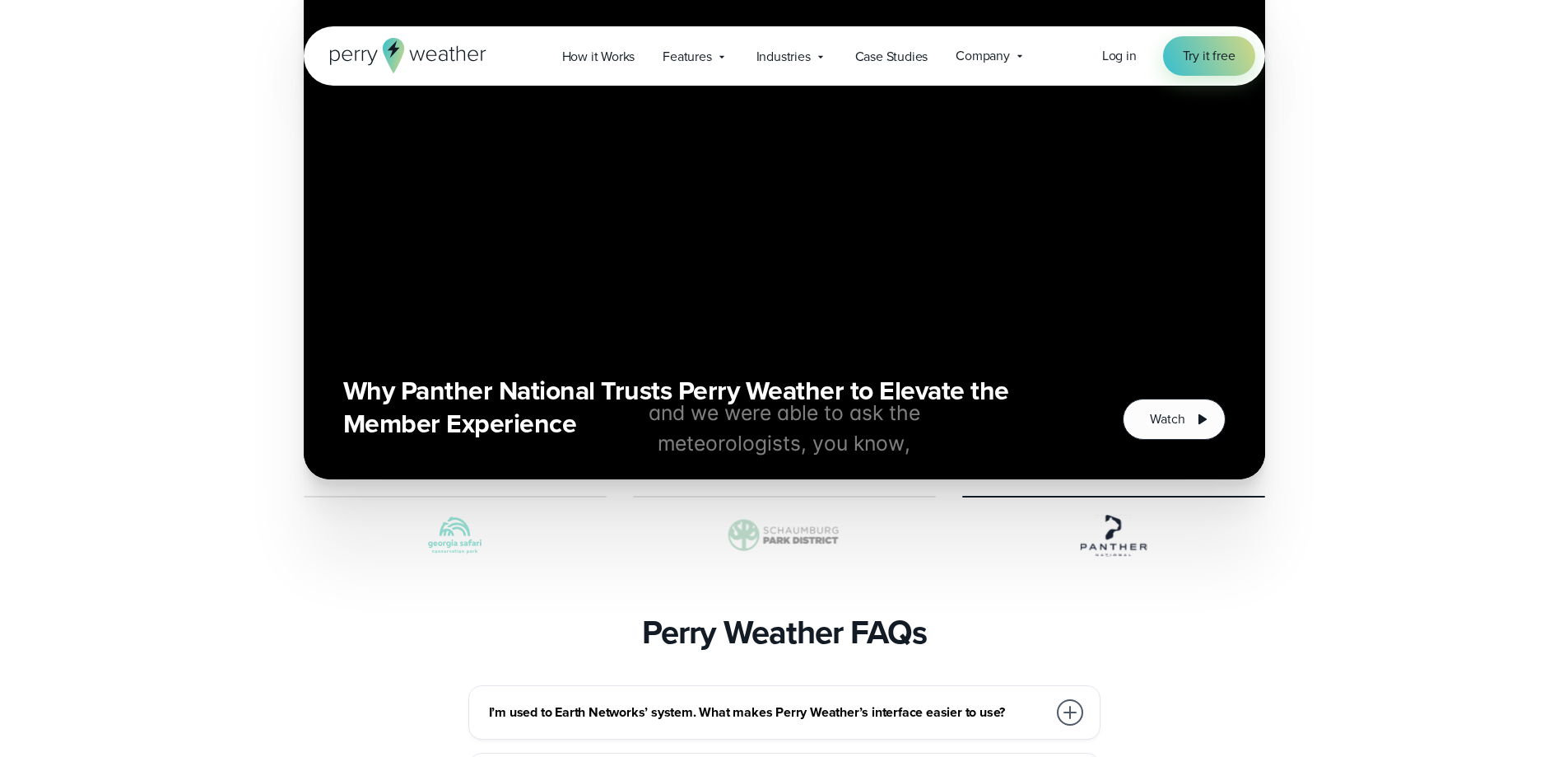
scroll to position [3788, 0]
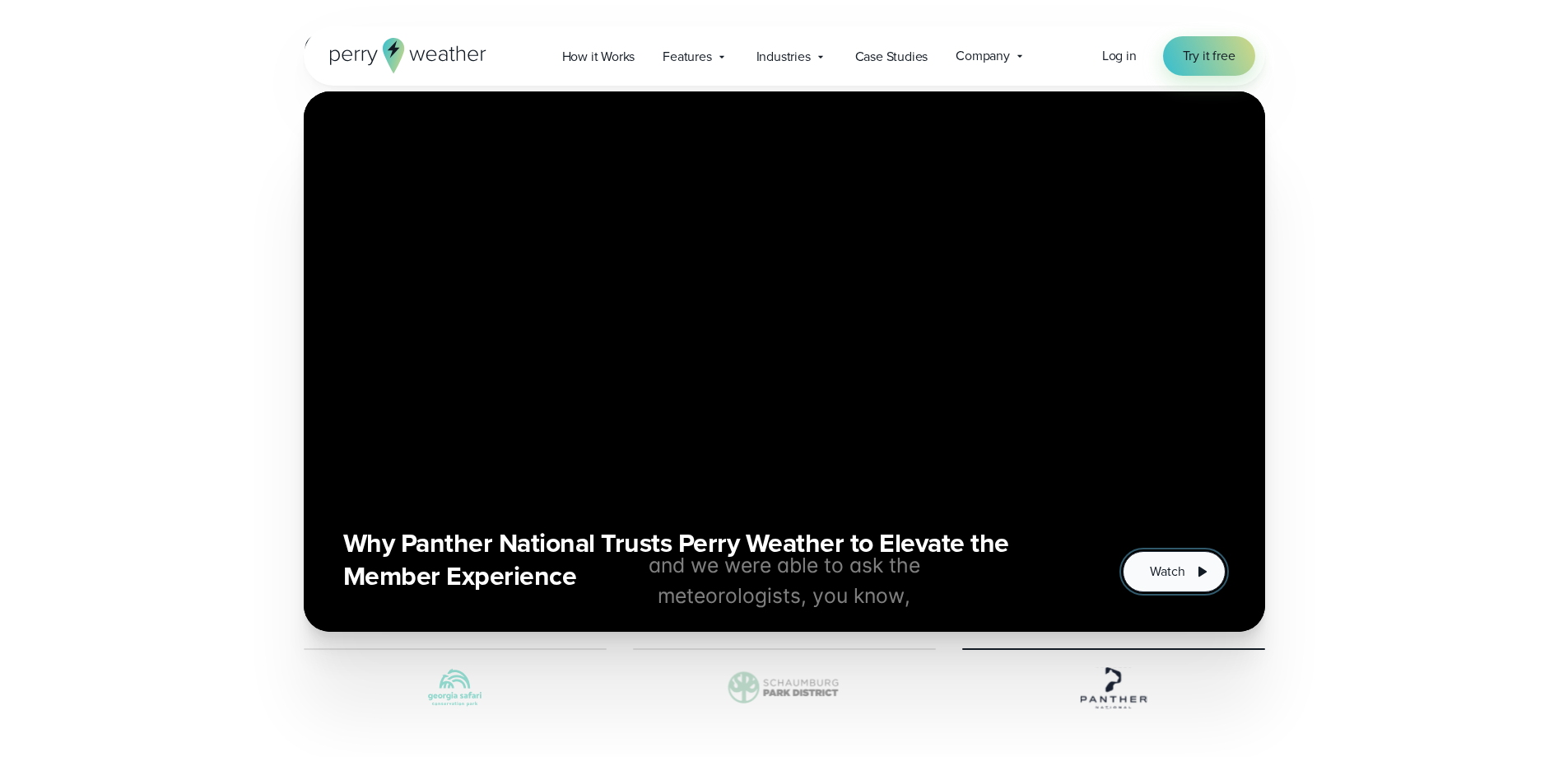
click at [1206, 562] on icon "3 of 3" at bounding box center [1202, 572] width 20 height 20
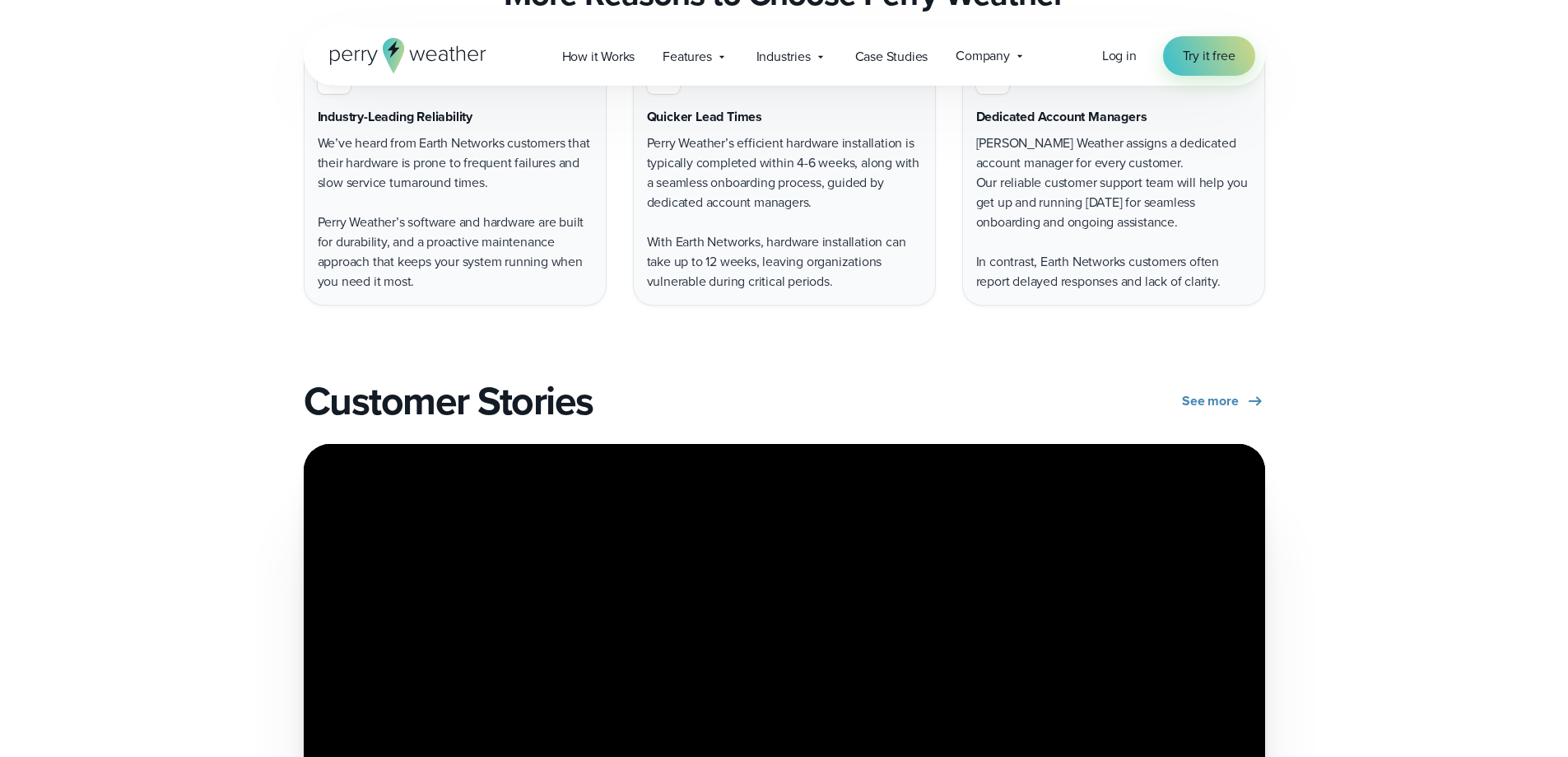
scroll to position [3623, 0]
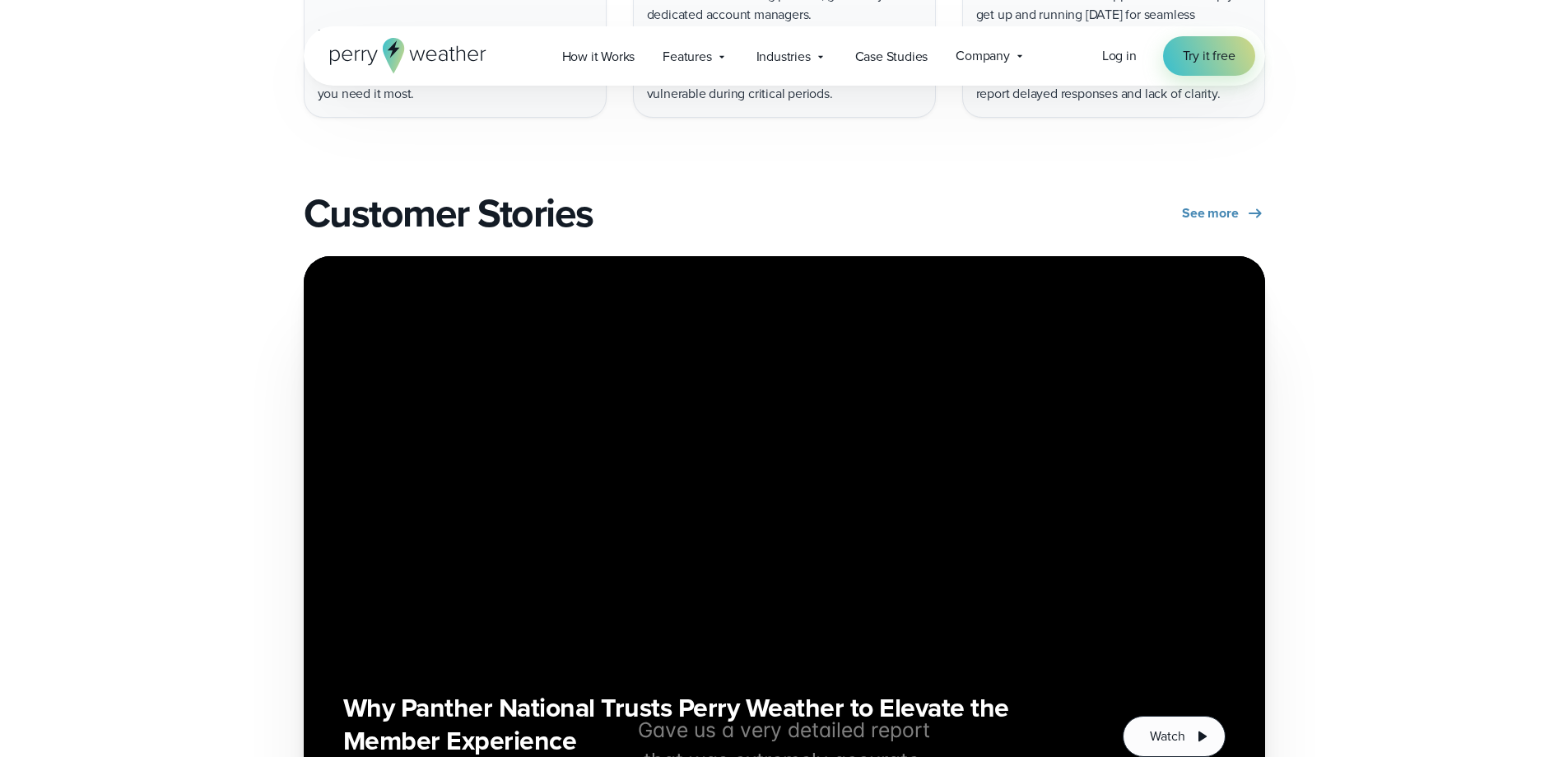
click at [1067, 371] on div "Why Panther National Trusts Perry Weather to Elevate the Member Experience Watch" at bounding box center [784, 526] width 882 height 461
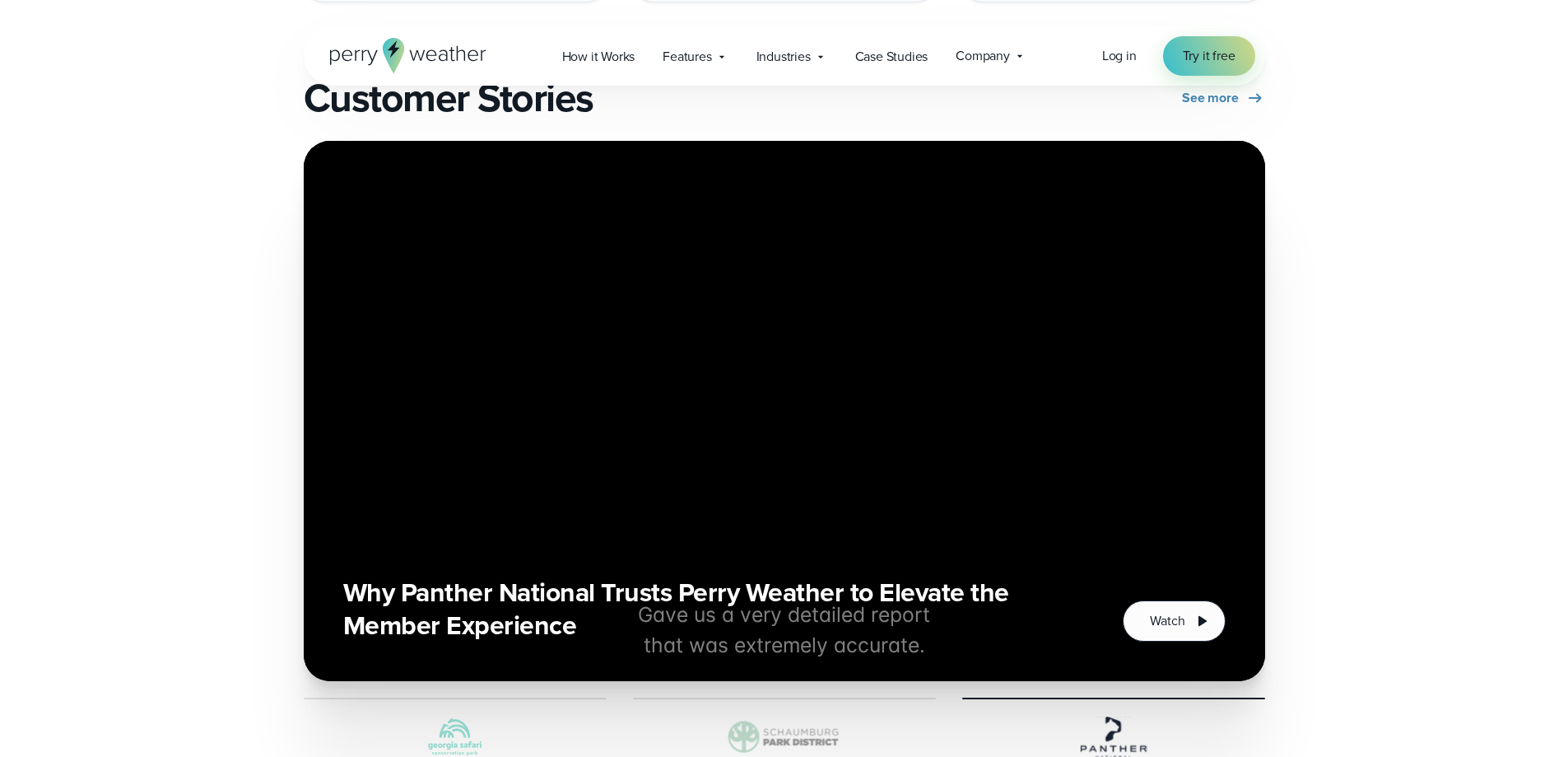
scroll to position [3870, 0]
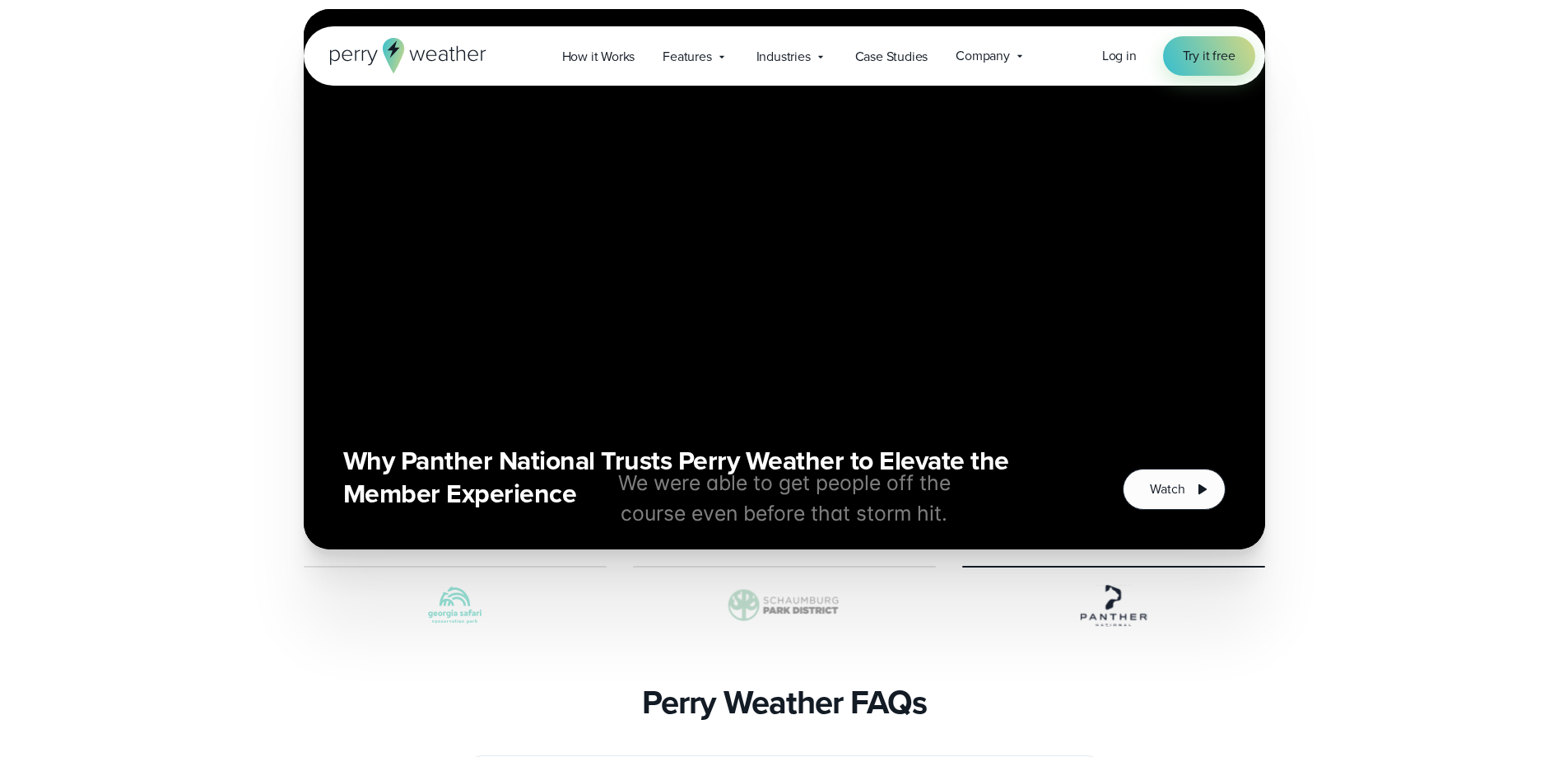
click at [784, 444] on h3 "Why Panther National Trusts Perry Weather to Elevate the Member Experience" at bounding box center [713, 476] width 741 height 66
drag, startPoint x: 711, startPoint y: 324, endPoint x: 1222, endPoint y: 324, distance: 511.0
click at [1222, 324] on div "Why Panther National Trusts Perry Weather to Elevate the Member Experience Watch" at bounding box center [784, 279] width 882 height 461
click at [1202, 484] on icon "3 of 3" at bounding box center [1203, 489] width 8 height 10
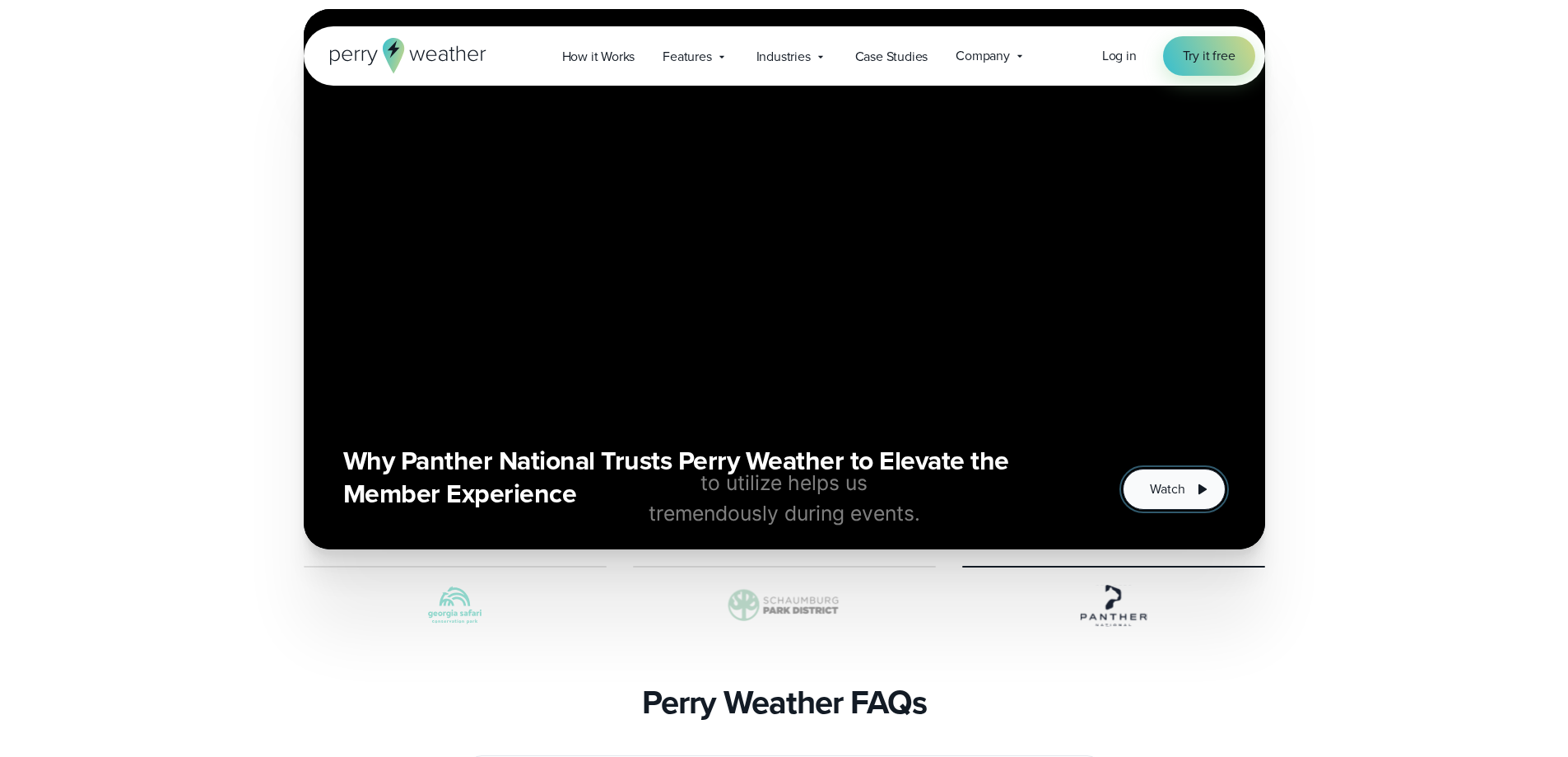
click at [1164, 479] on span "Watch" at bounding box center [1167, 489] width 34 height 20
click at [1118, 580] on img at bounding box center [1114, 605] width 303 height 49
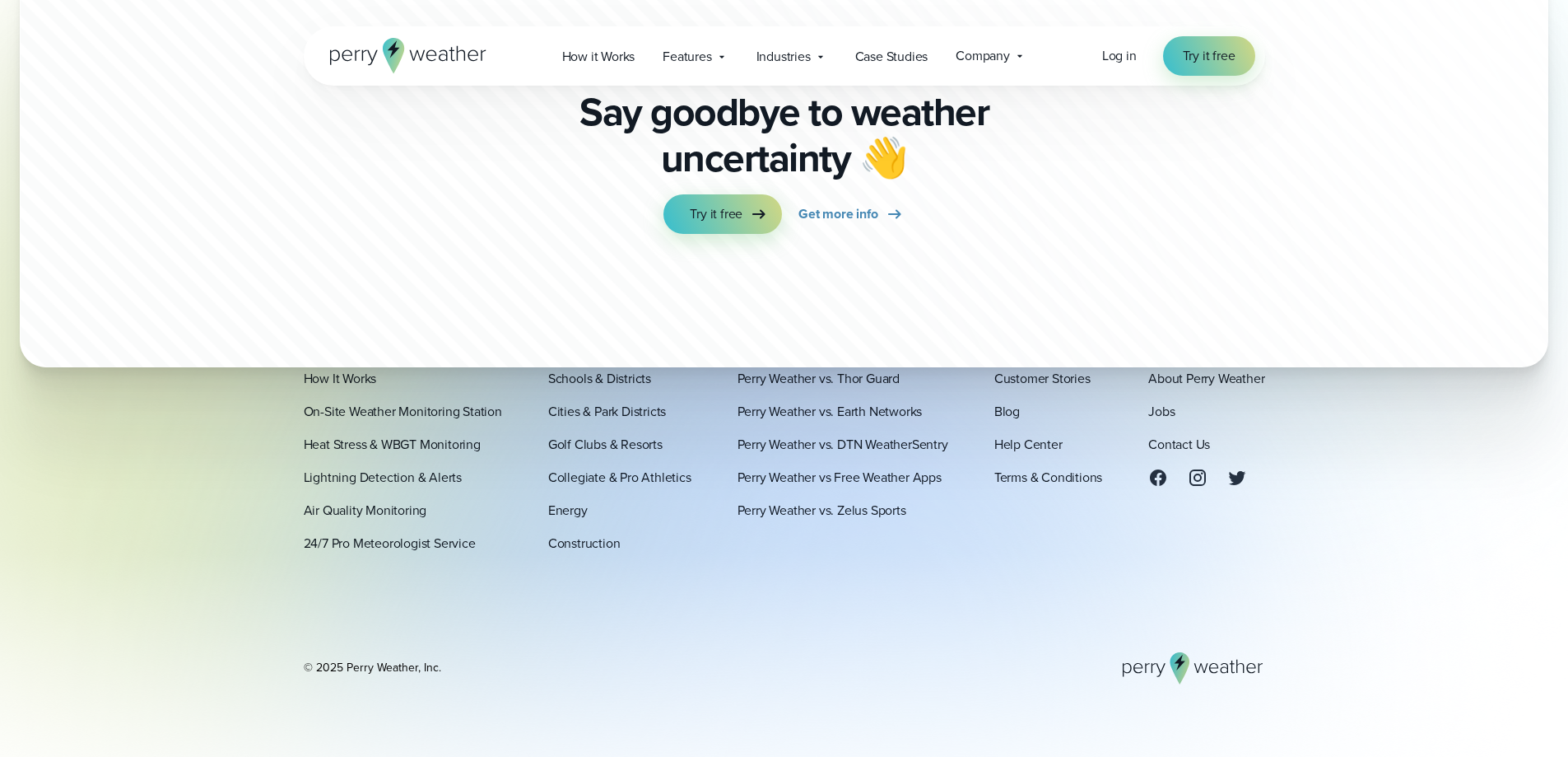
scroll to position [5628, 0]
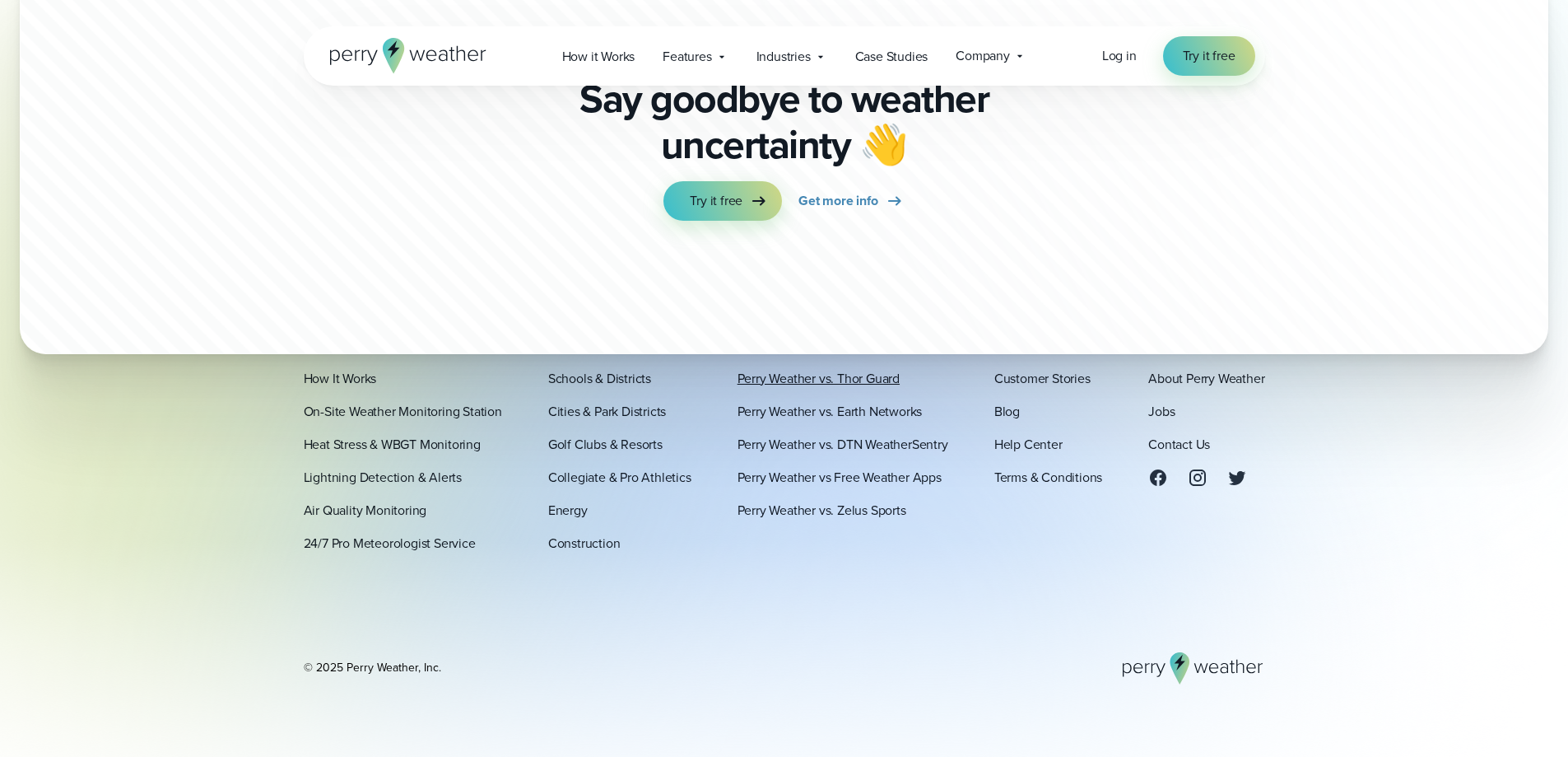
click at [860, 378] on link "Perry Weather vs. Thor Guard" at bounding box center [819, 378] width 162 height 20
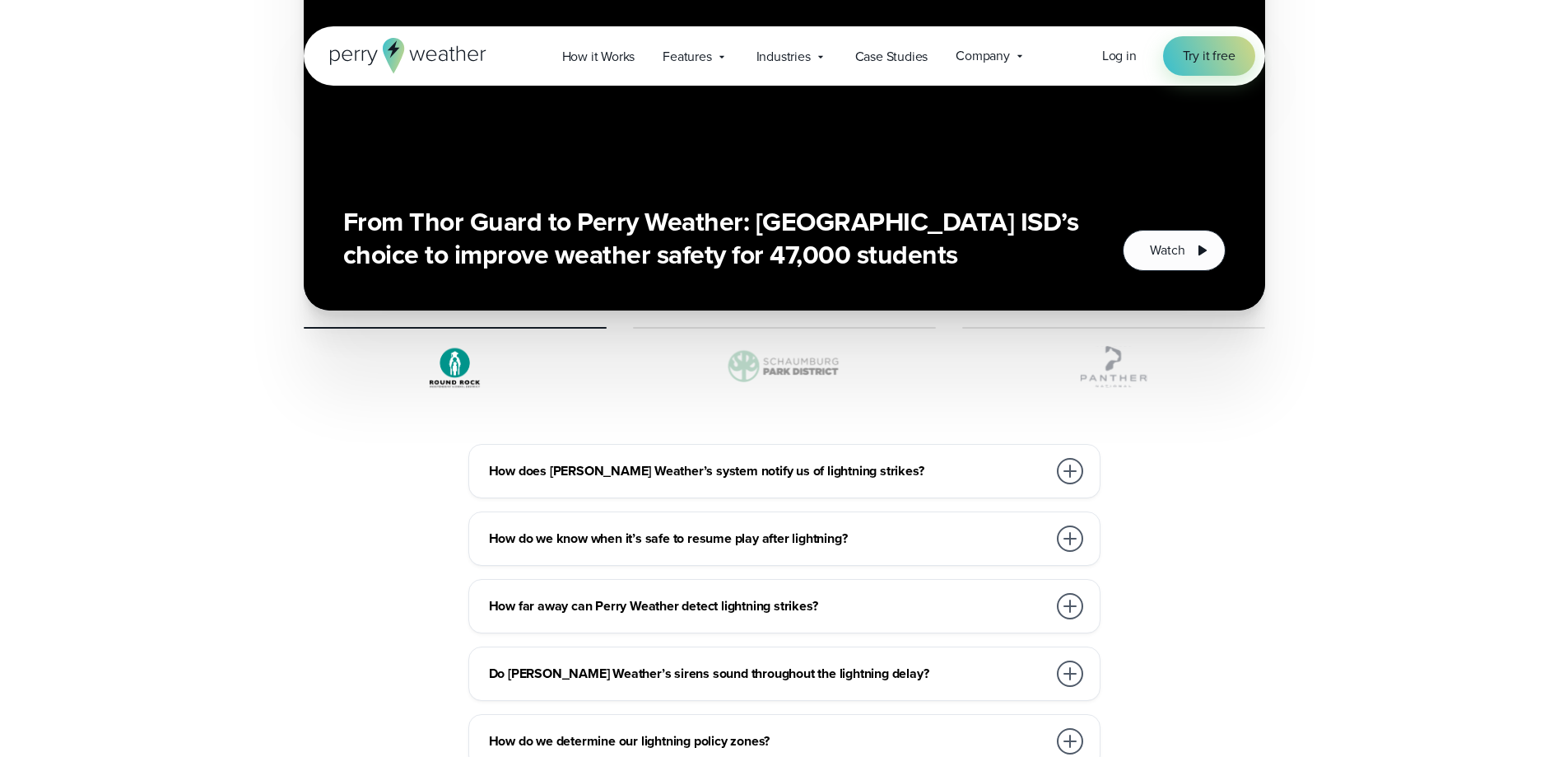
scroll to position [5518, 0]
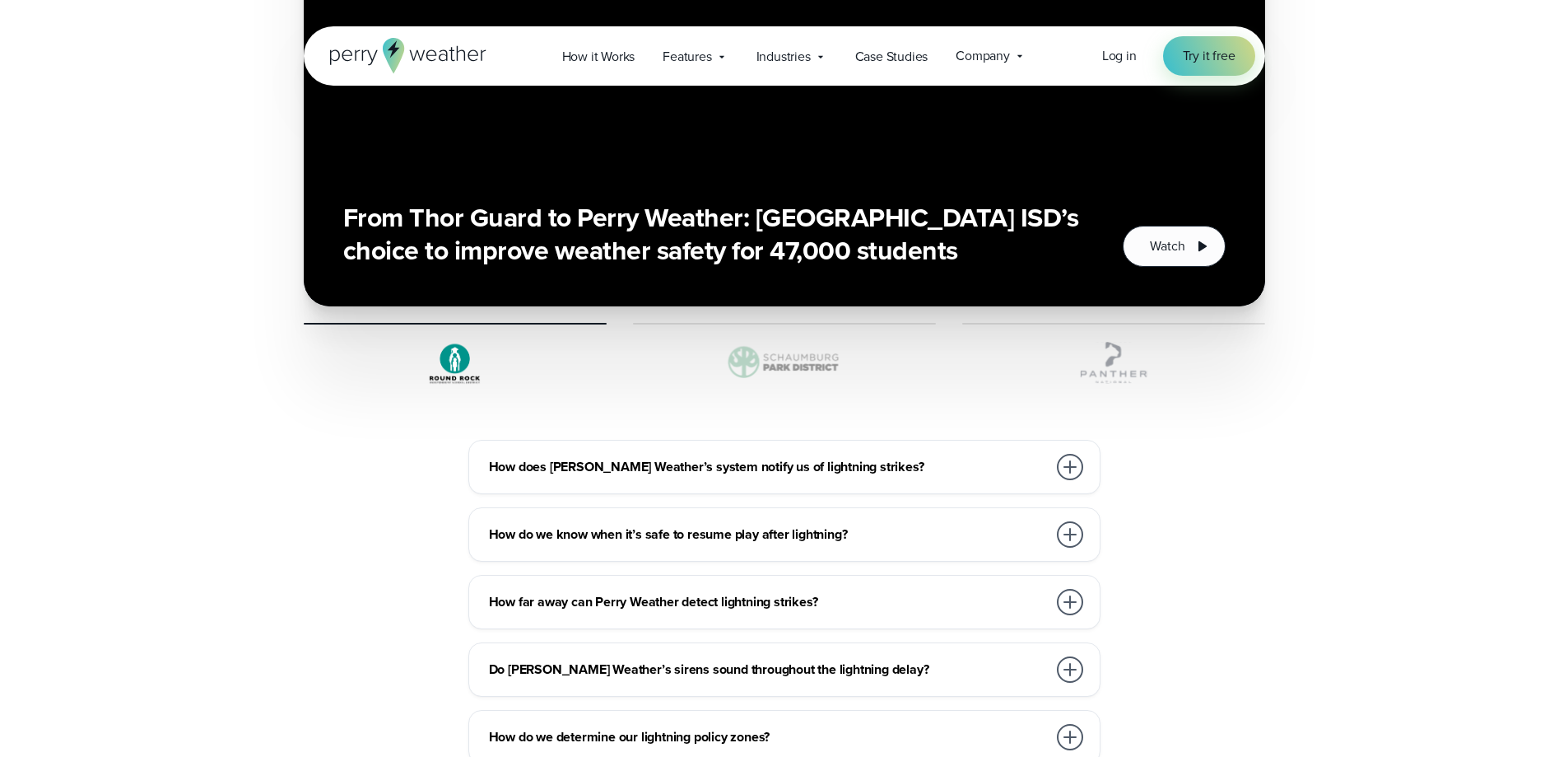
click at [1069, 454] on div at bounding box center [1070, 466] width 26 height 26
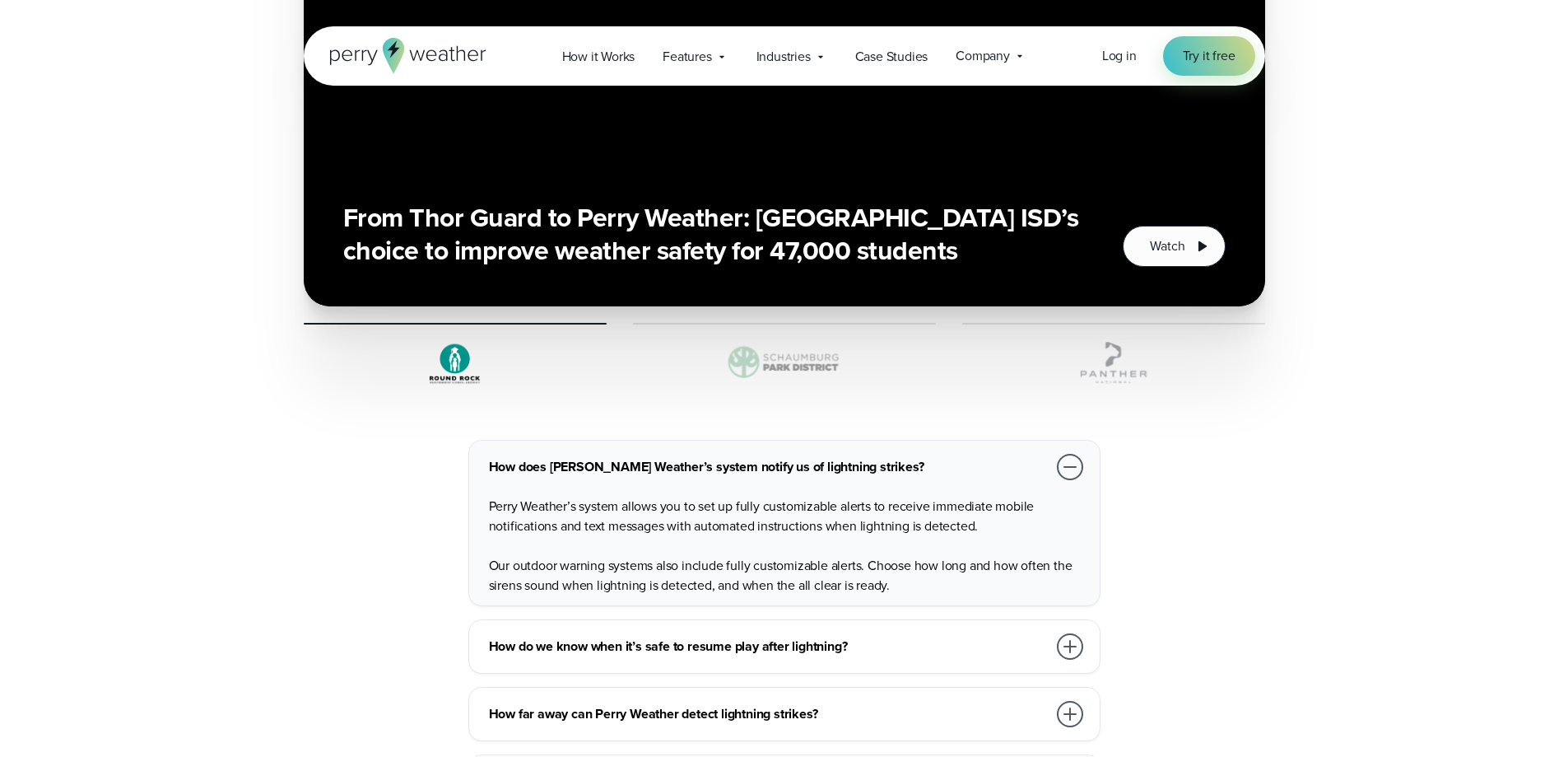
click at [876, 636] on h3 "How do we know when it’s safe to resume play after lightning?" at bounding box center [768, 646] width 558 height 20
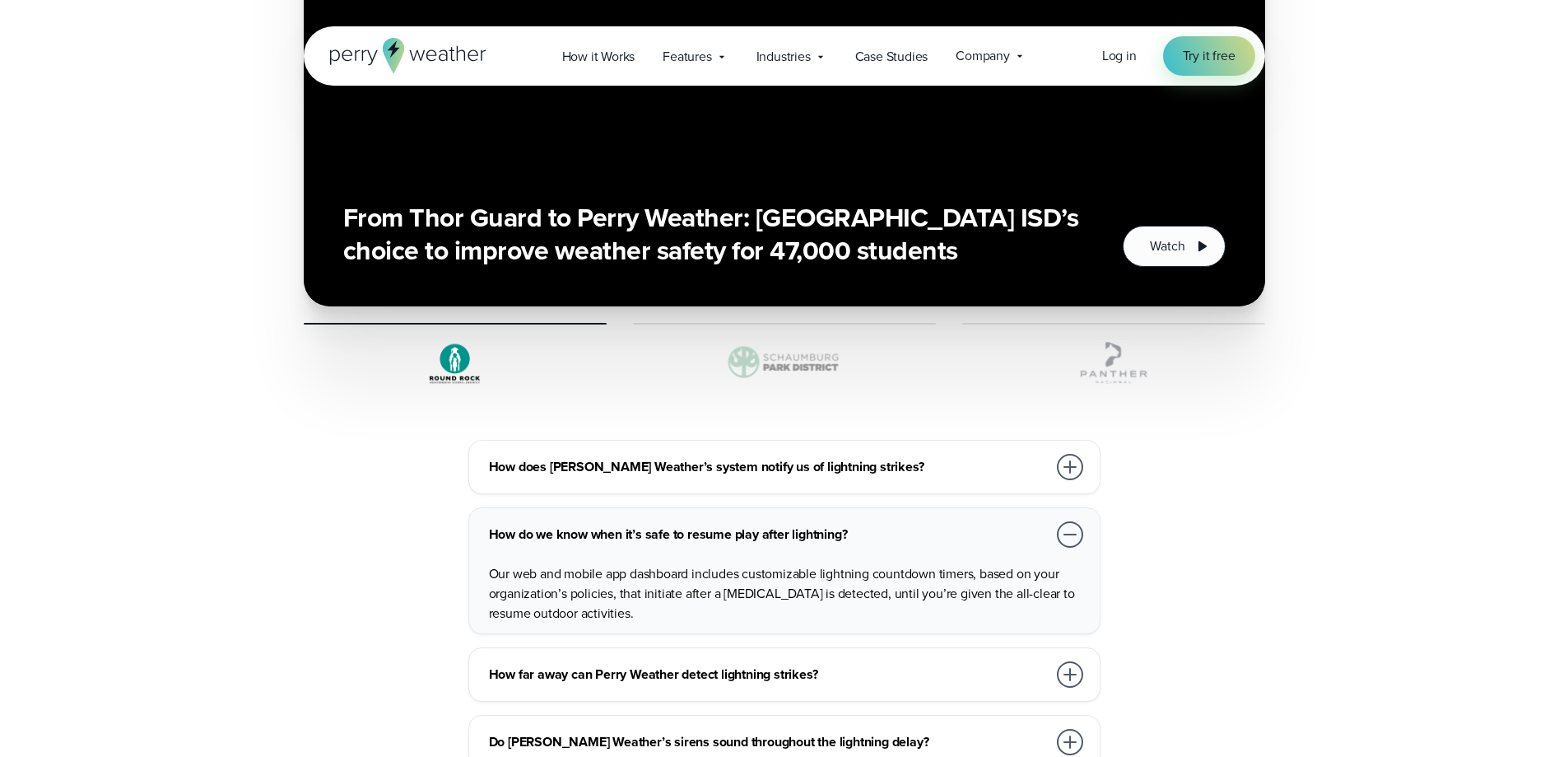
click at [884, 665] on h3 "How far away can Perry Weather detect lightning strikes?" at bounding box center [768, 675] width 558 height 20
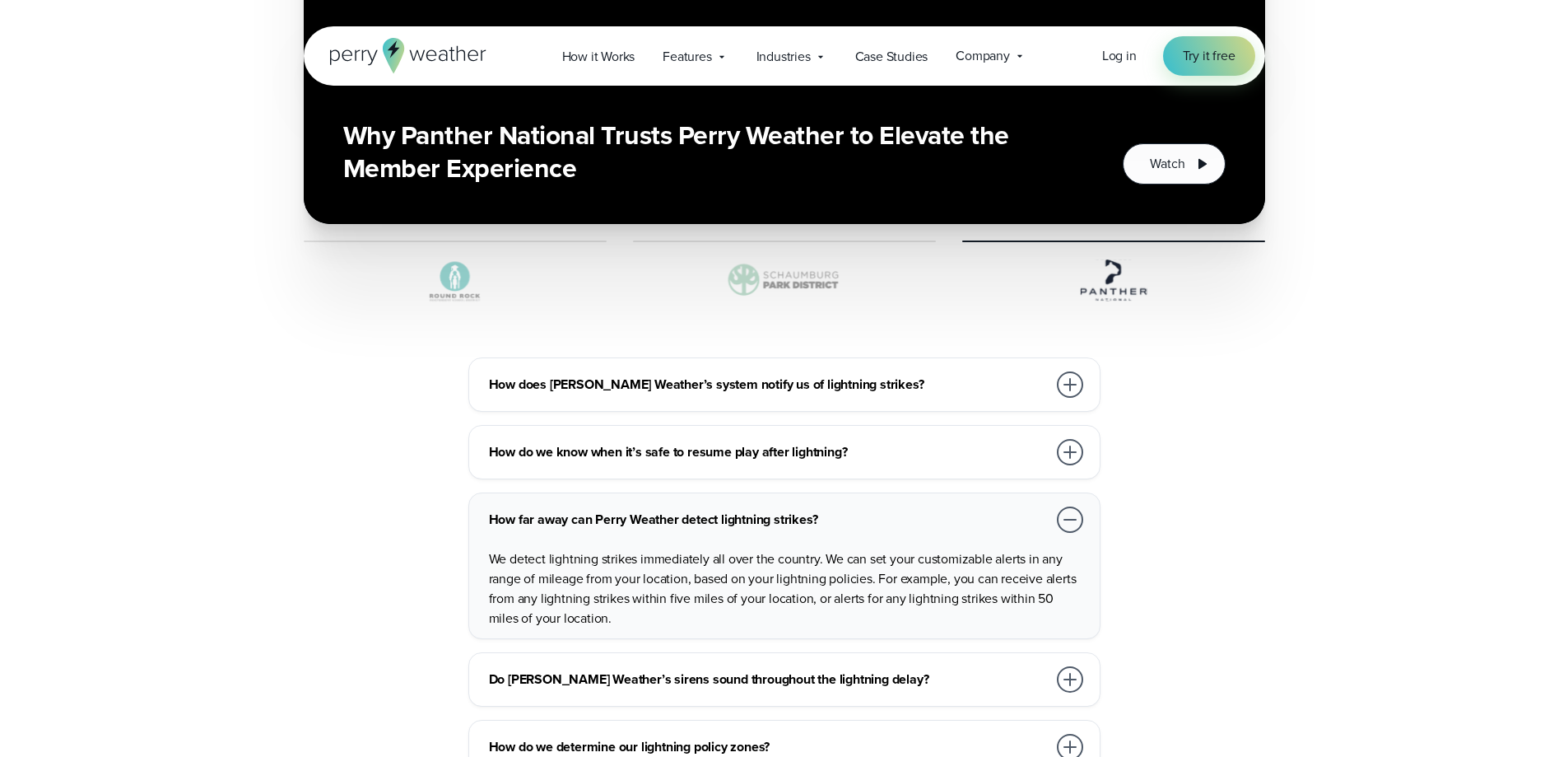
scroll to position [5683, 0]
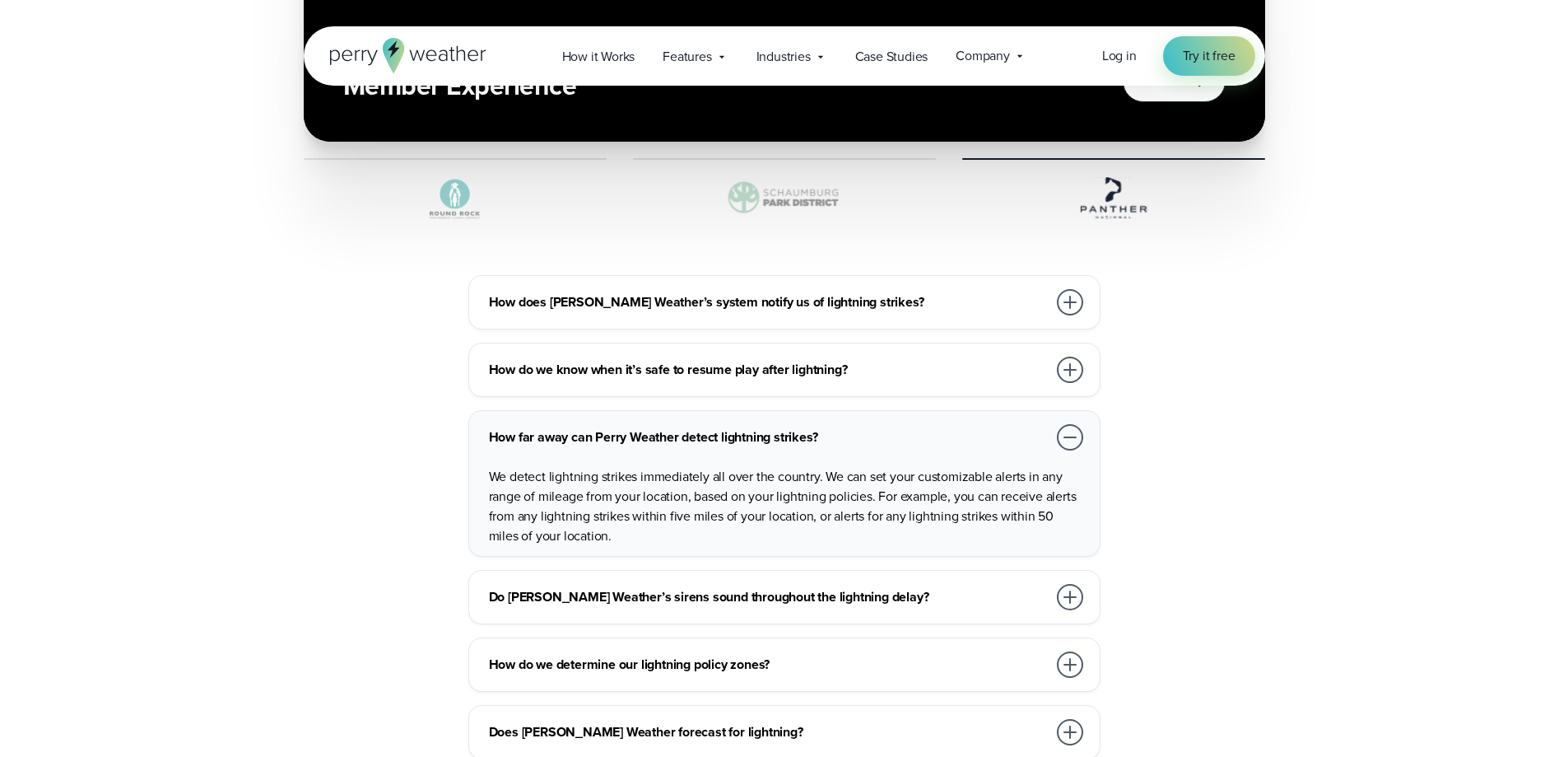
click at [978, 595] on div "Do Perry Weather’s sirens sound throughout the lightning delay? You can fully c…" at bounding box center [784, 597] width 632 height 54
click at [984, 587] on h3 "Do Perry Weather’s sirens sound throughout the lightning delay?" at bounding box center [768, 597] width 558 height 20
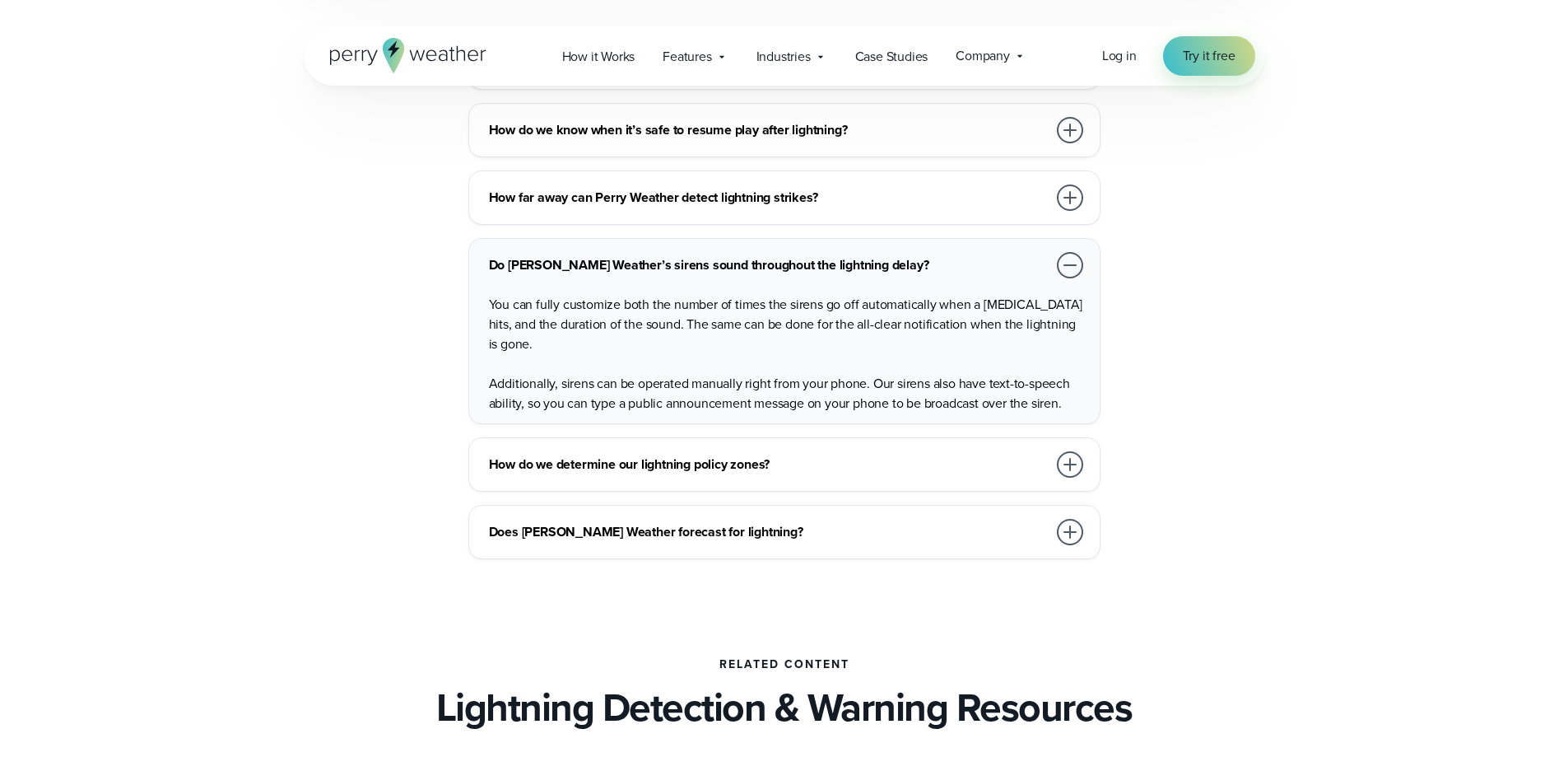
scroll to position [5930, 0]
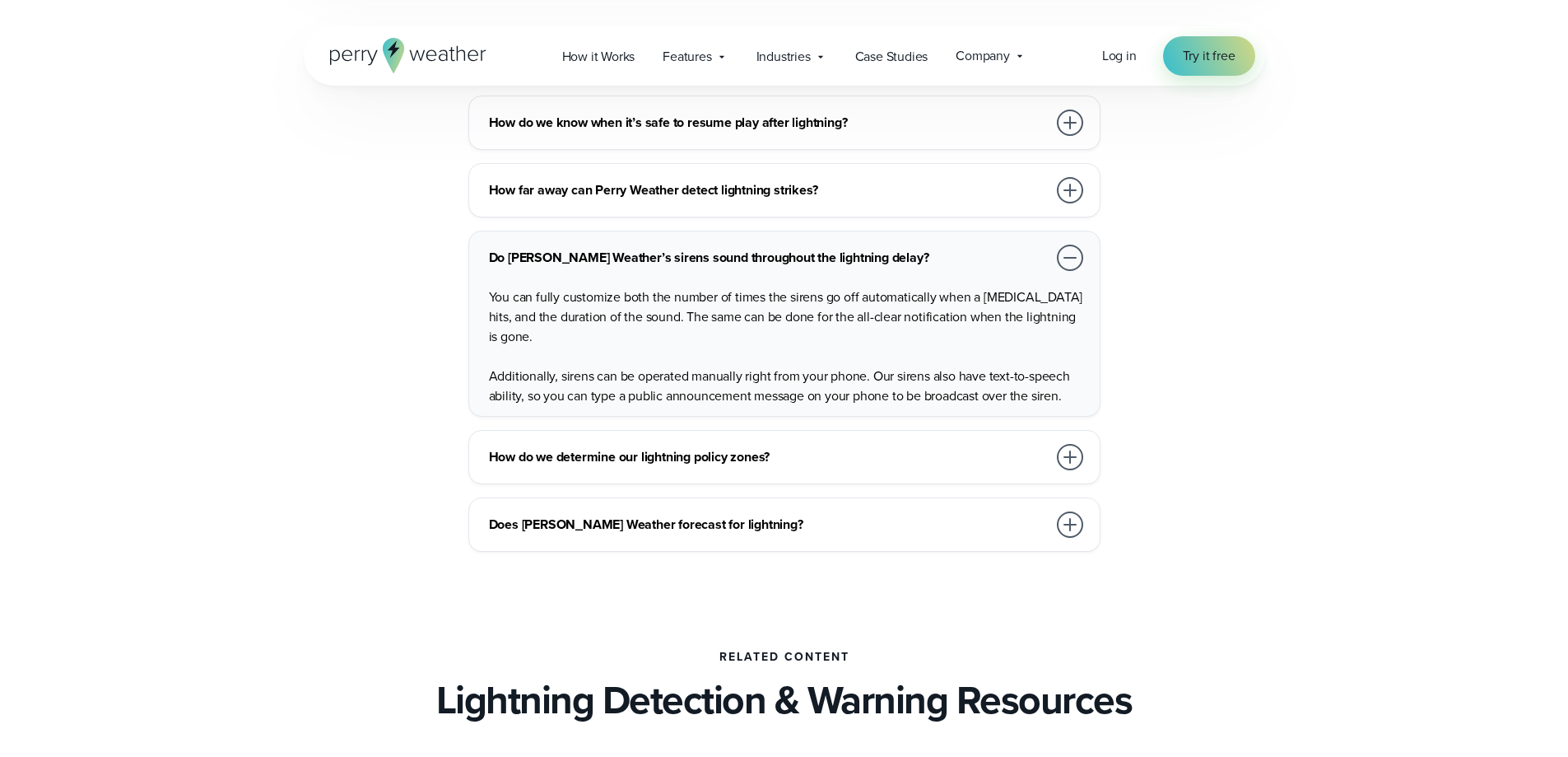
click at [932, 447] on div "How do we determine our lightning policy zones?" at bounding box center [788, 456] width 598 height 33
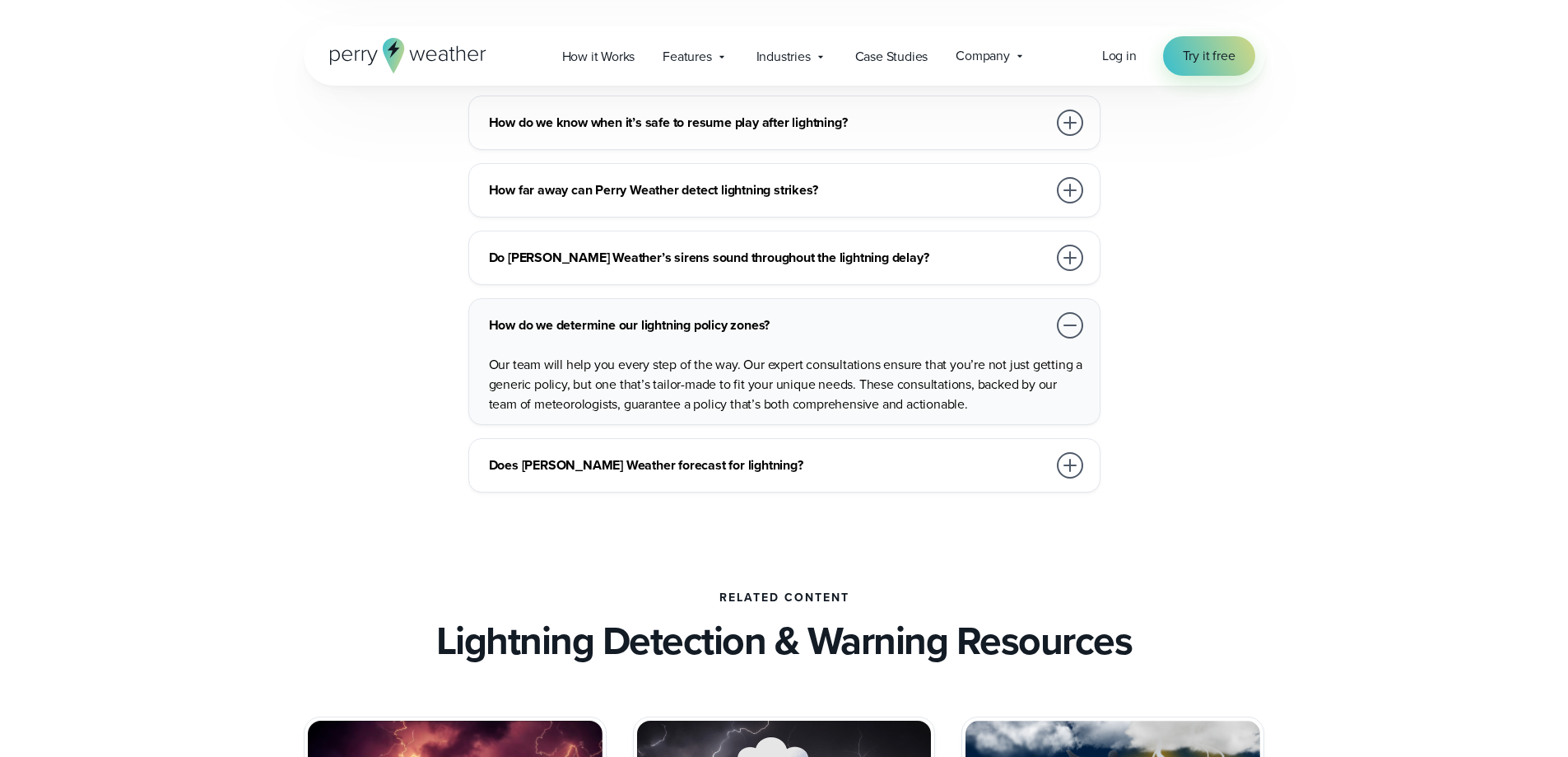
click at [896, 456] on h3 "Does Perry Weather forecast for lightning?" at bounding box center [768, 466] width 558 height 20
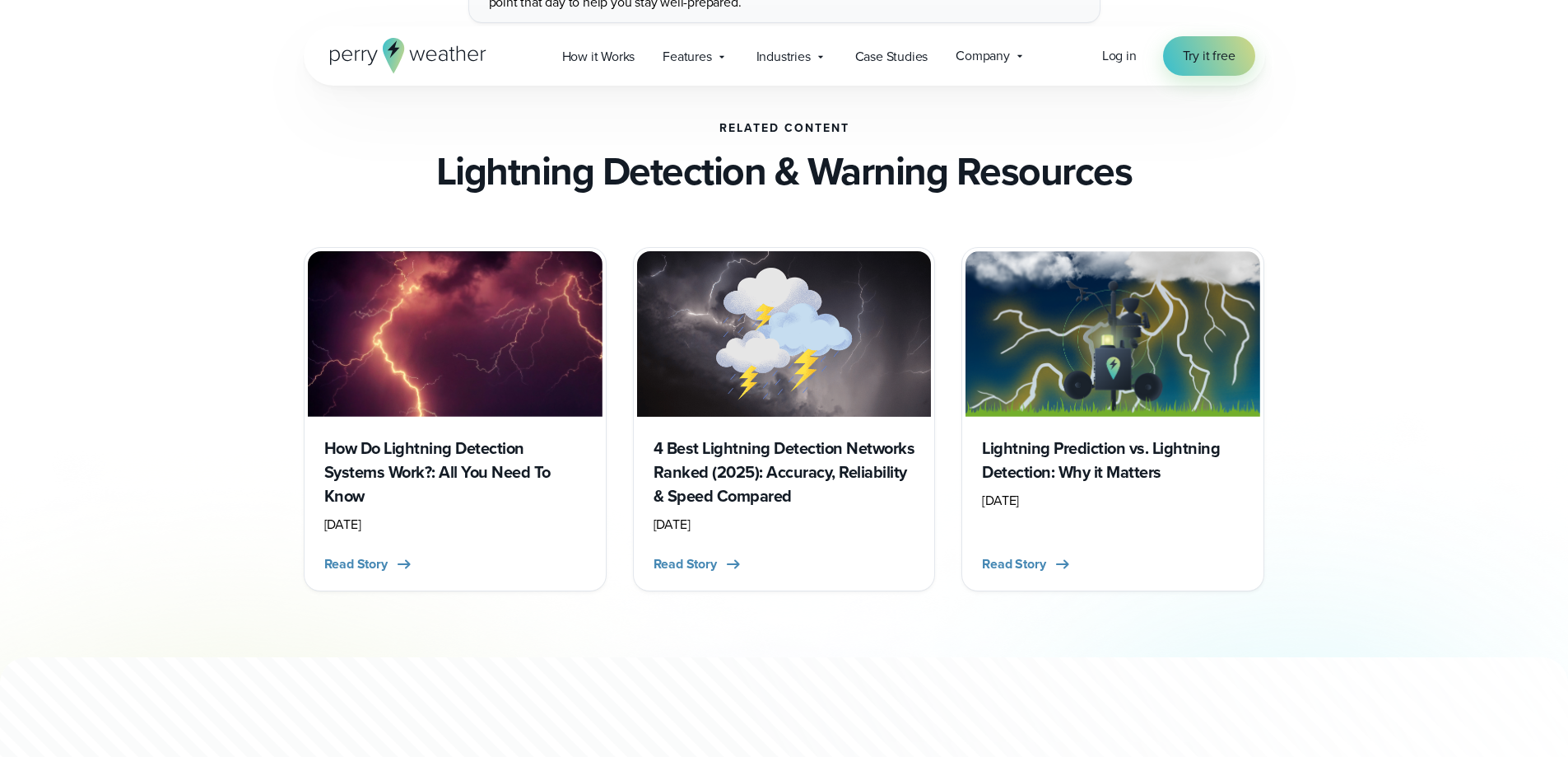
scroll to position [6424, 0]
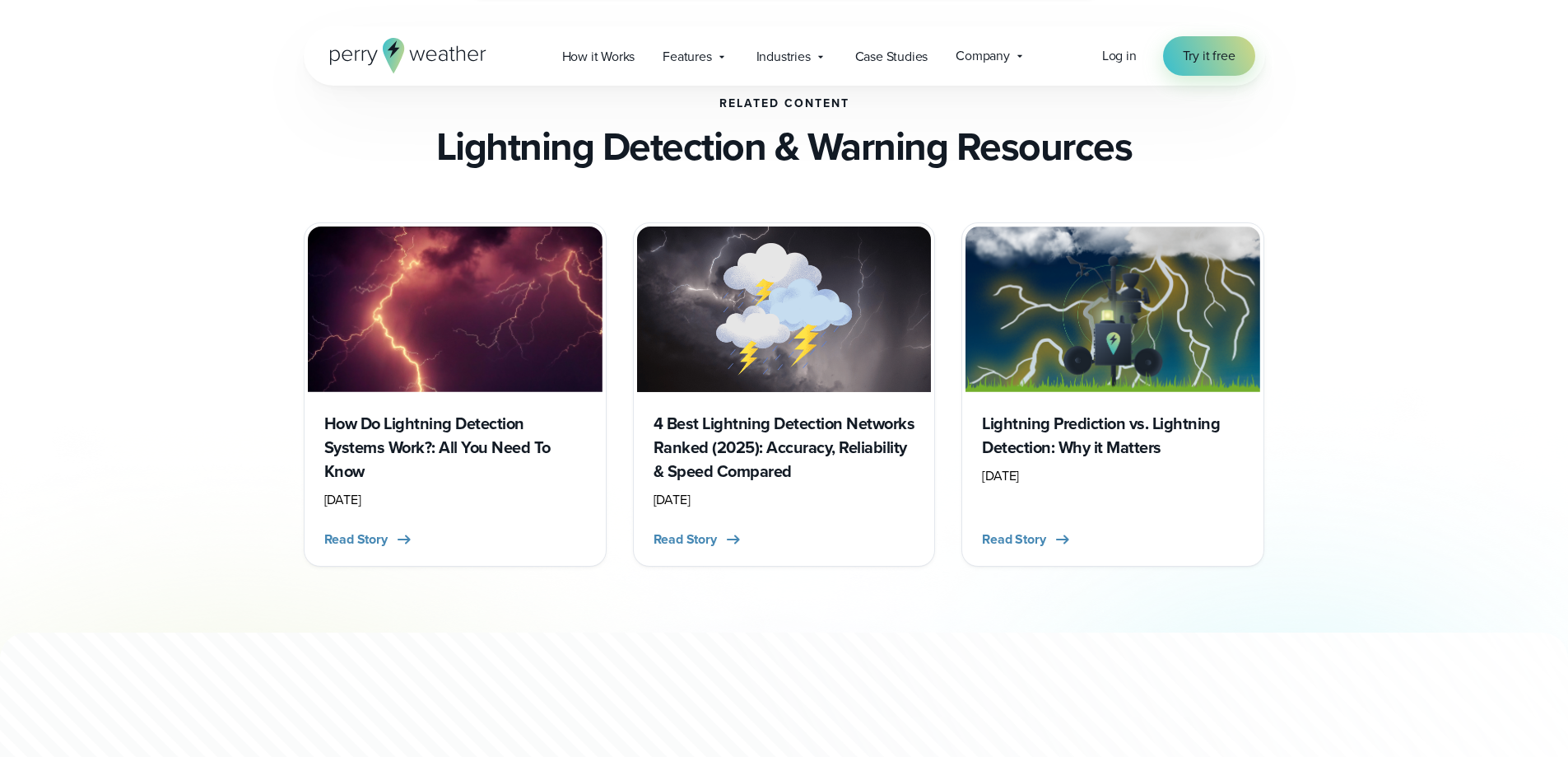
click at [1103, 476] on div "Lightning Prediction vs. Lightning Detection: Why it Matters August 23, 2024 Re…" at bounding box center [1113, 477] width 295 height 171
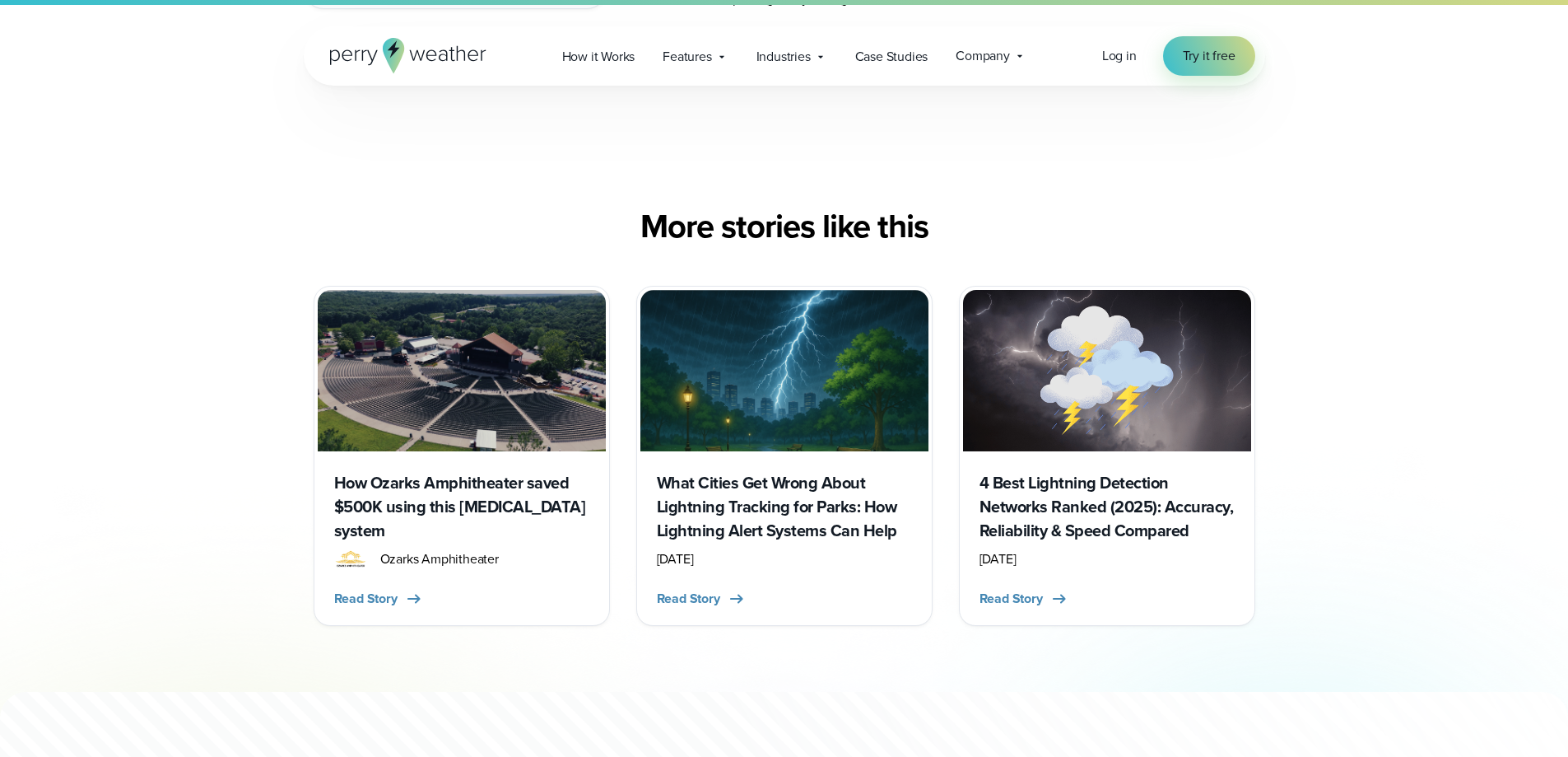
scroll to position [7000, 0]
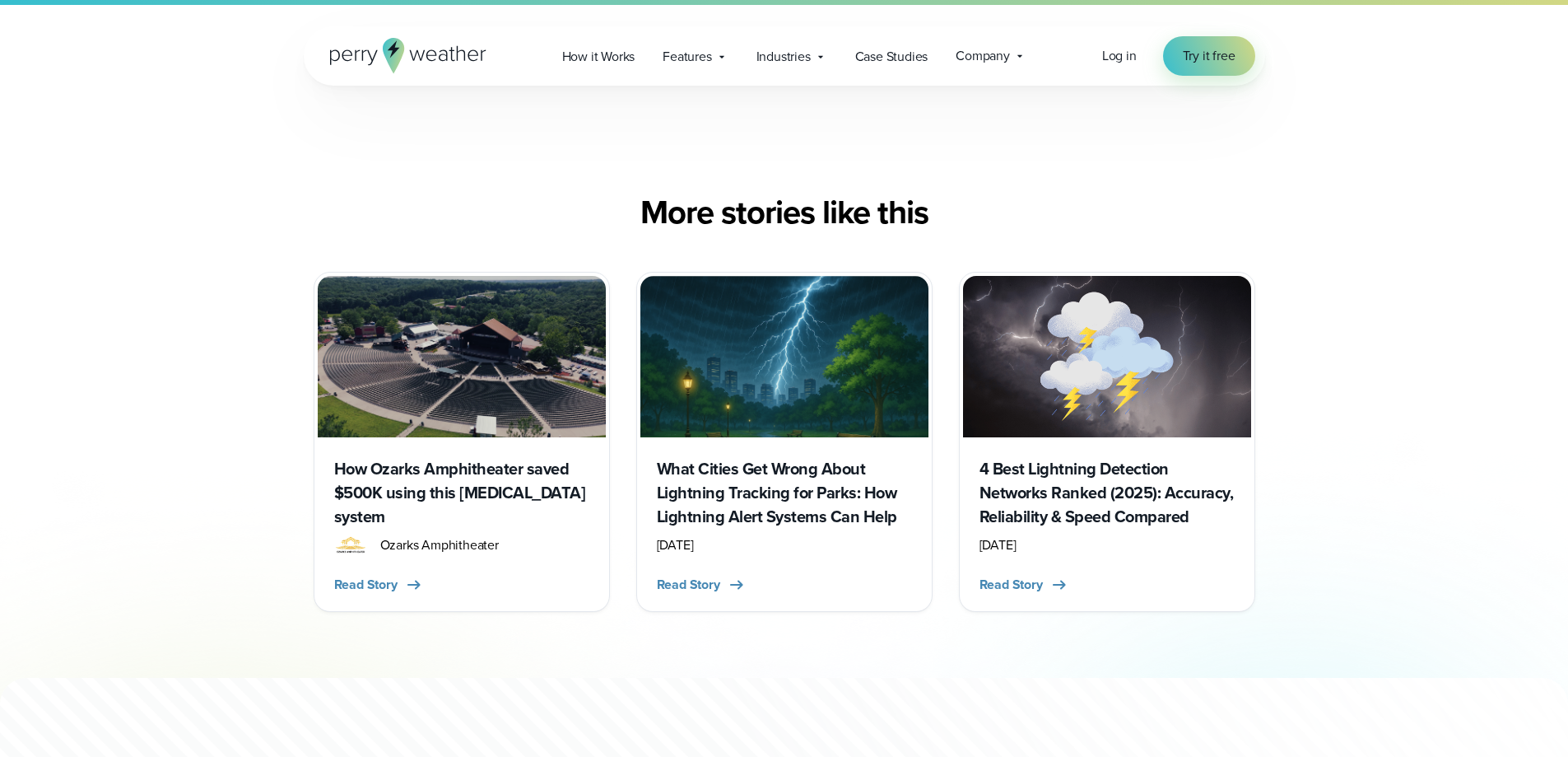
click at [1130, 457] on h3 "4 Best Lightning Detection Networks Ranked (2025): Accuracy, Reliability & Spee…" at bounding box center [1107, 493] width 255 height 72
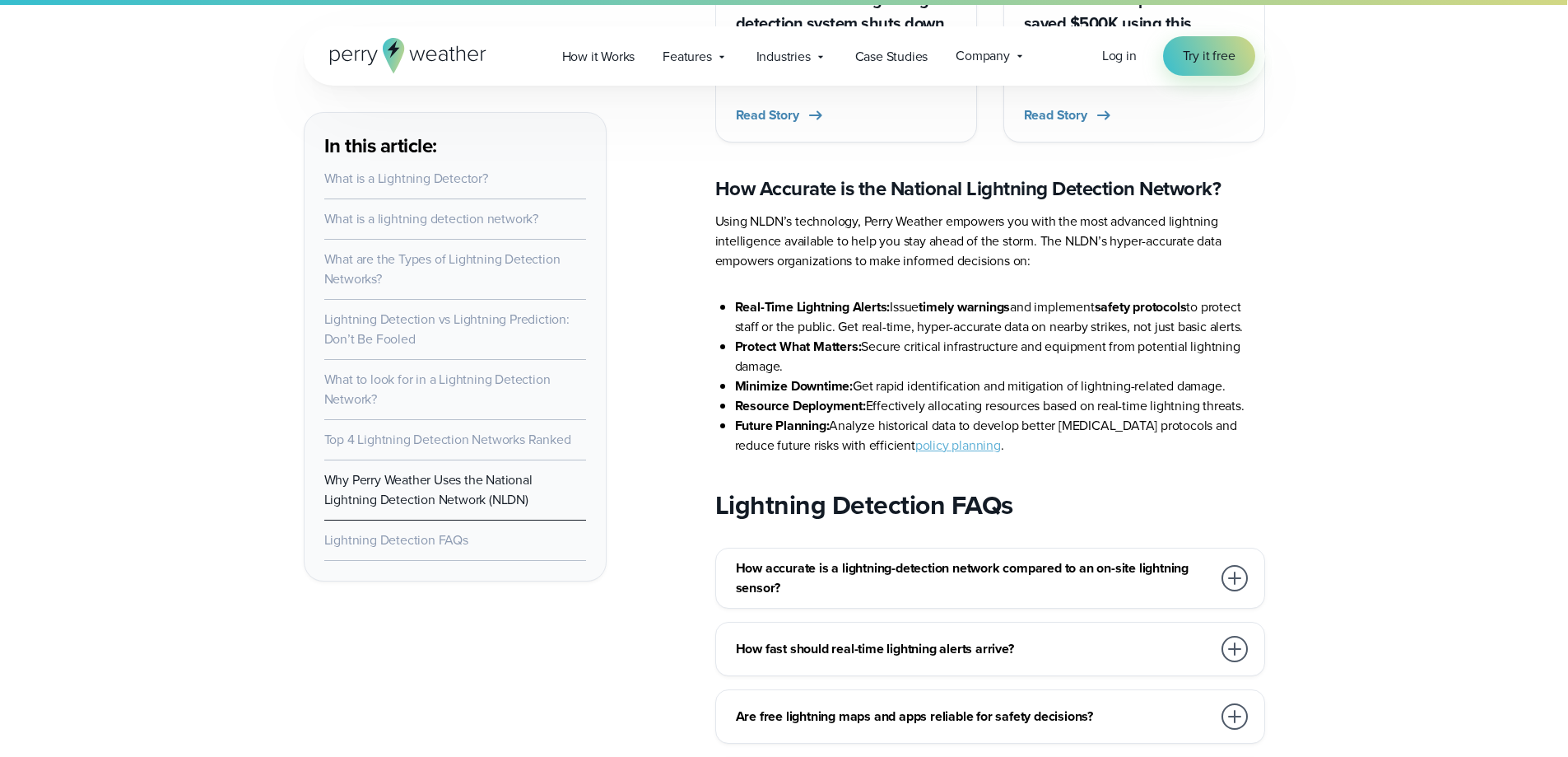
scroll to position [9800, 0]
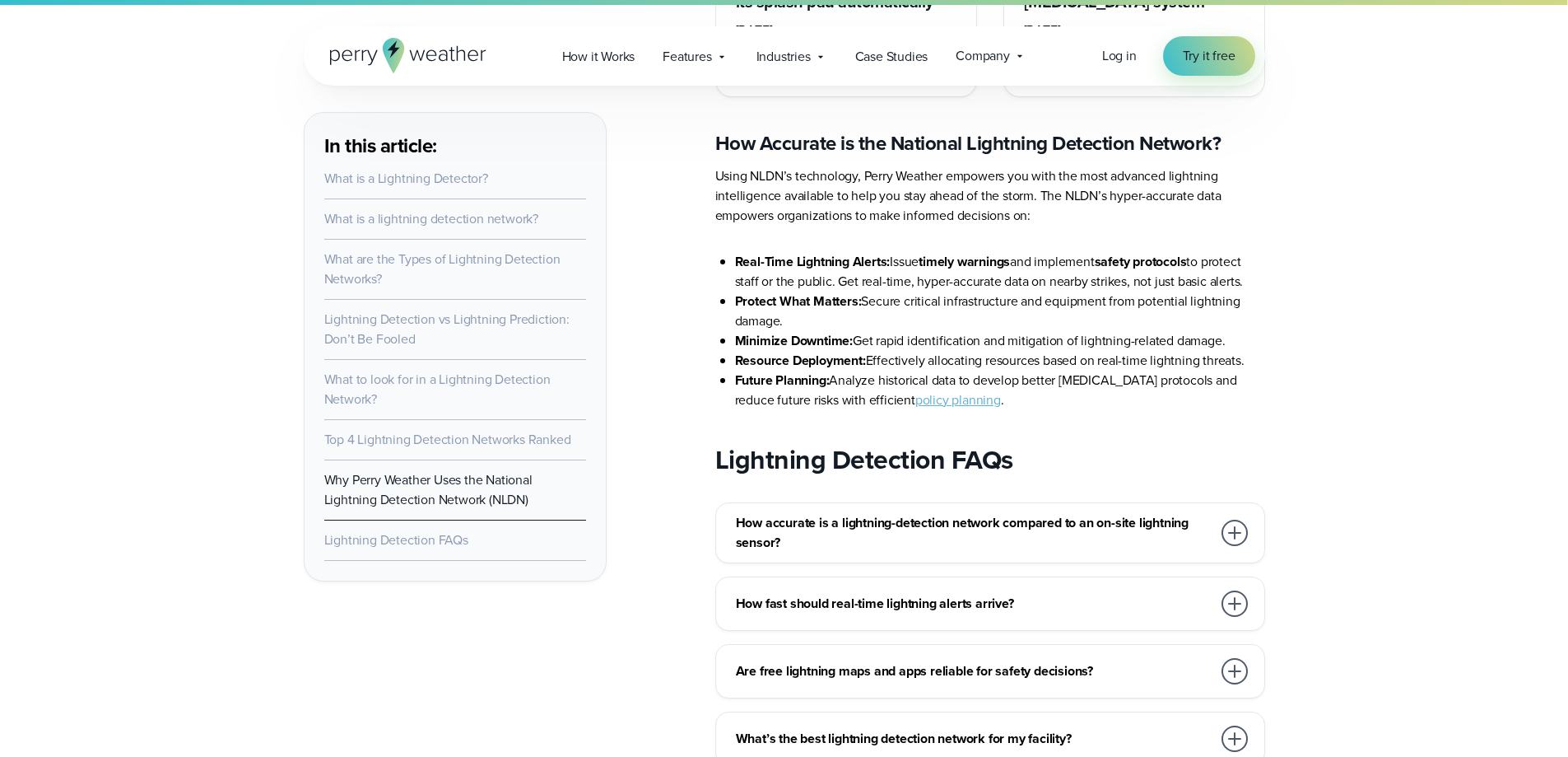
click at [896, 513] on h3 "How accurate is a lightning-detection network compared to an on-site lightning …" at bounding box center [974, 533] width 476 height 39
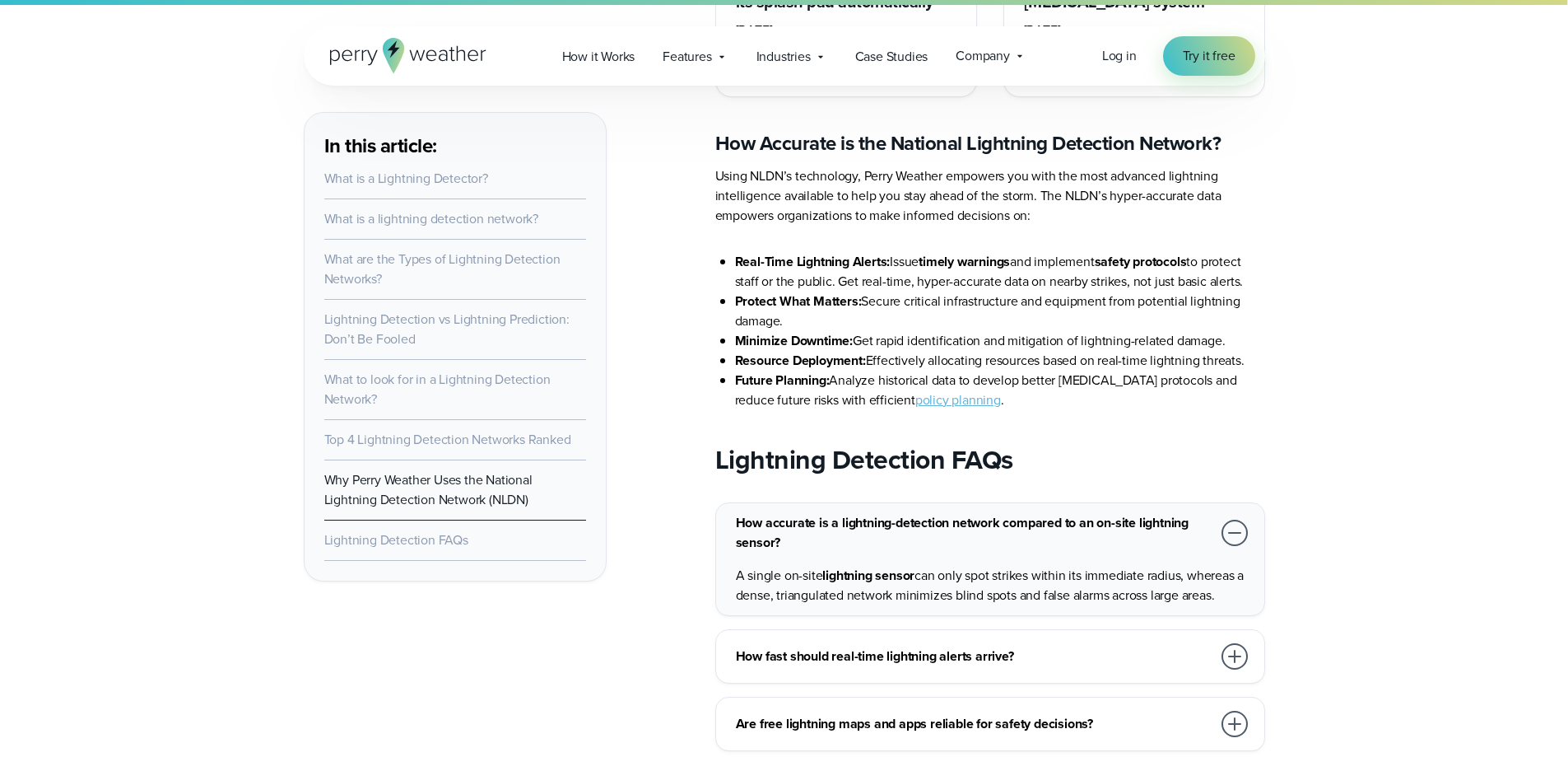
click at [851, 646] on h3 "How fast should real-time lightning alerts arrive?" at bounding box center [974, 657] width 476 height 20
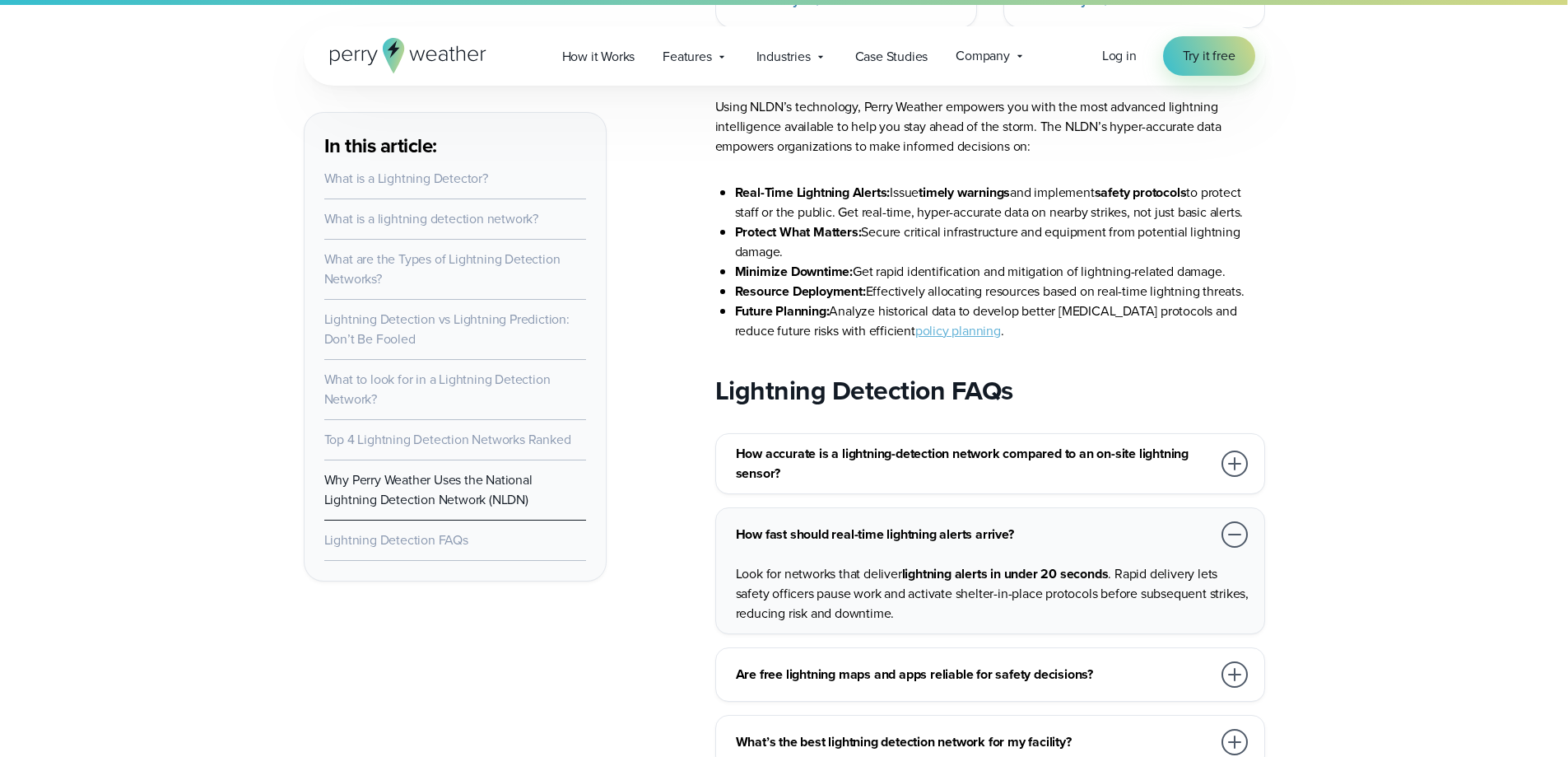
scroll to position [9965, 0]
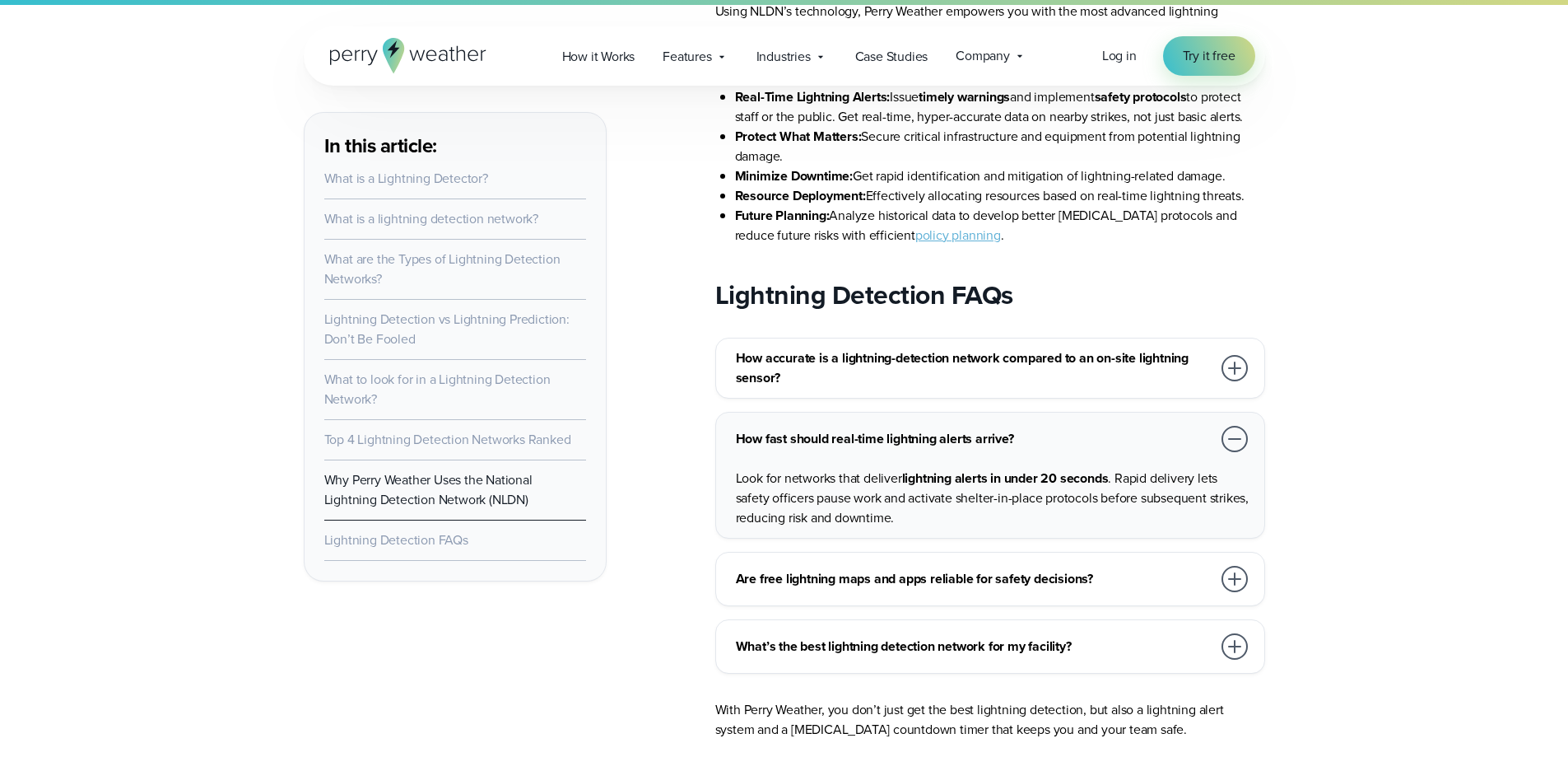
click at [836, 563] on div "Are free lightning maps and apps reliable for safety decisions?" at bounding box center [994, 579] width 516 height 33
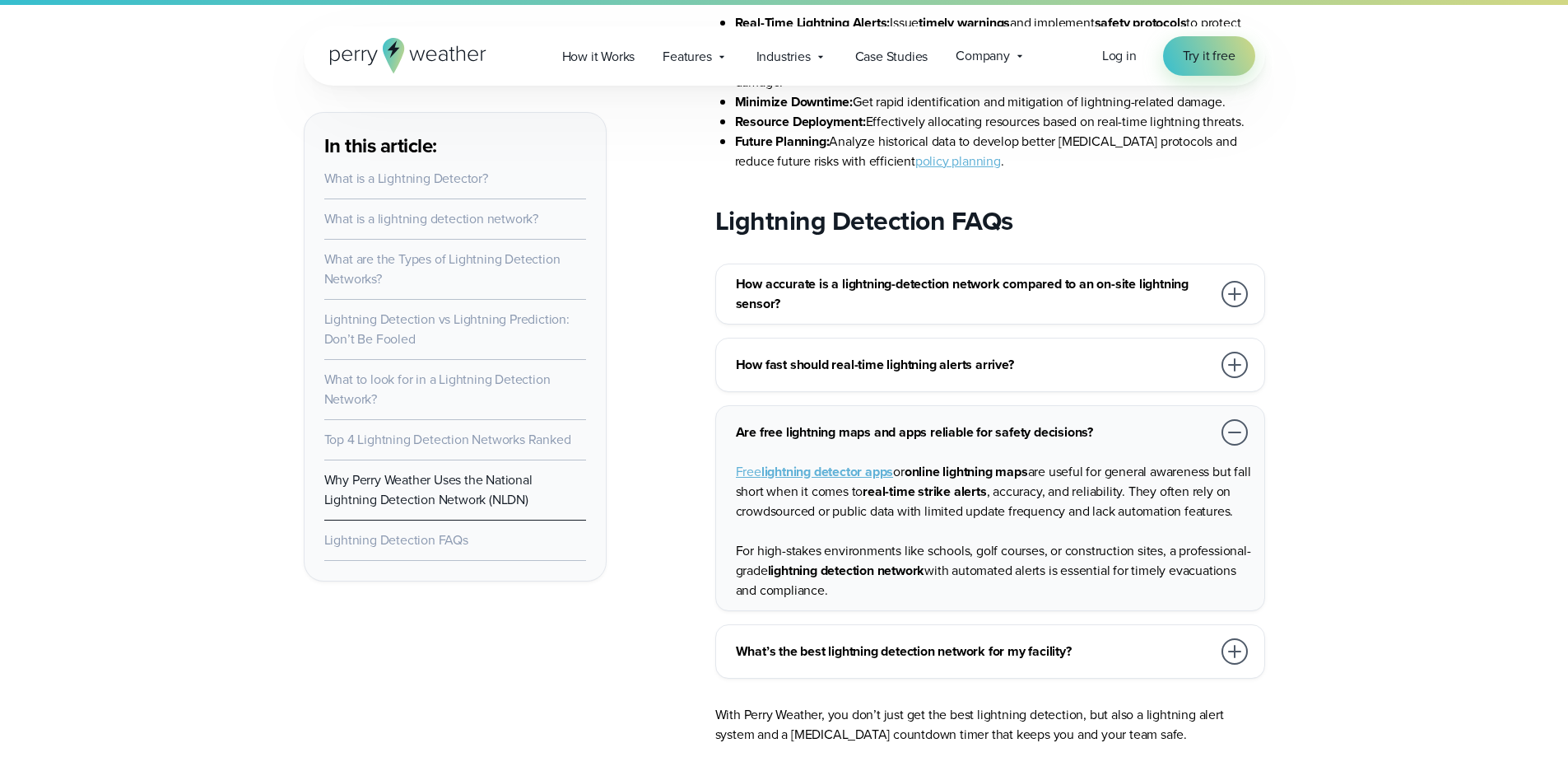
scroll to position [10129, 0]
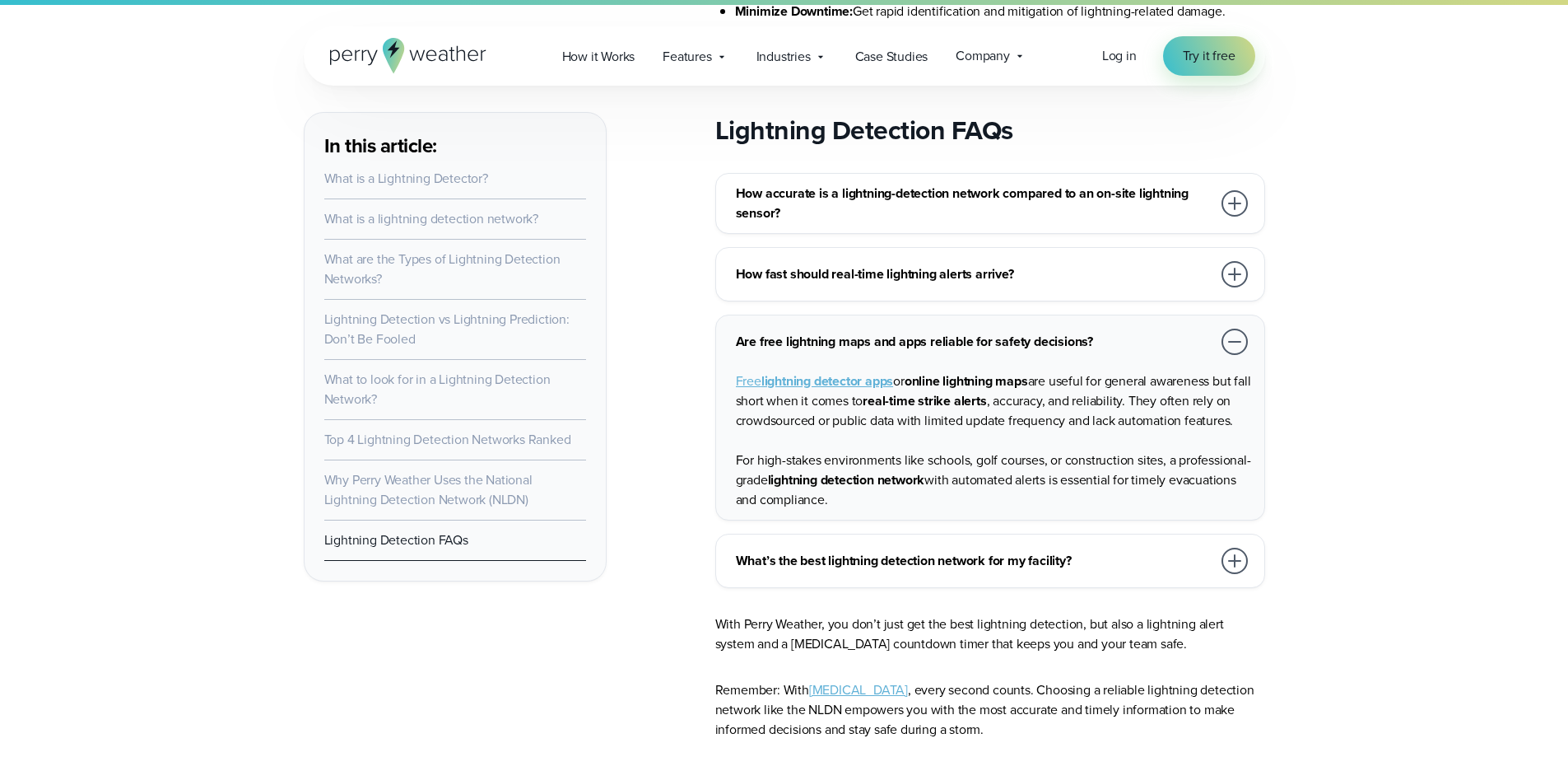
click at [931, 551] on h3 "What’s the best lightning detection network for my facility?" at bounding box center [974, 561] width 476 height 20
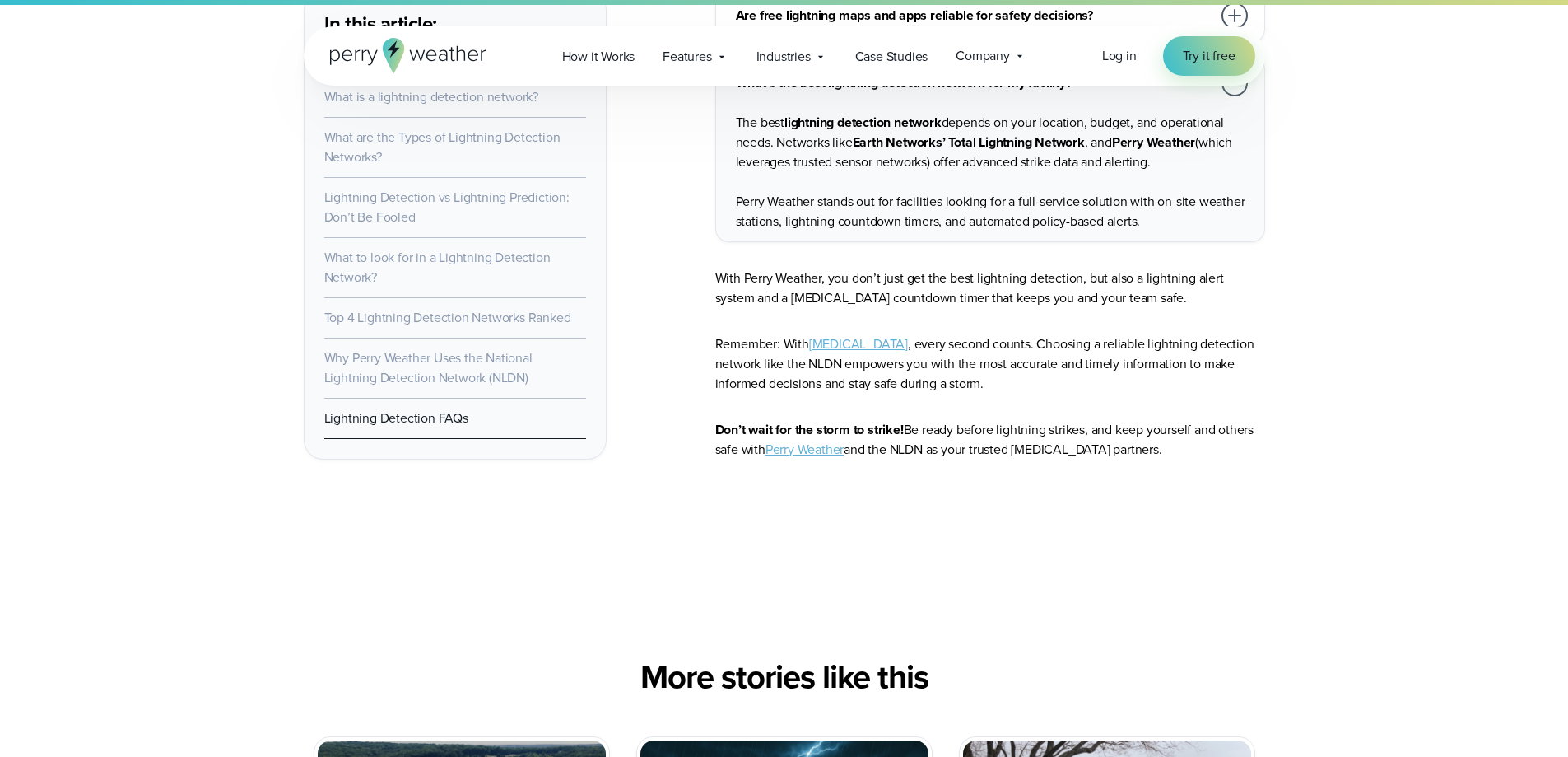
scroll to position [10131, 0]
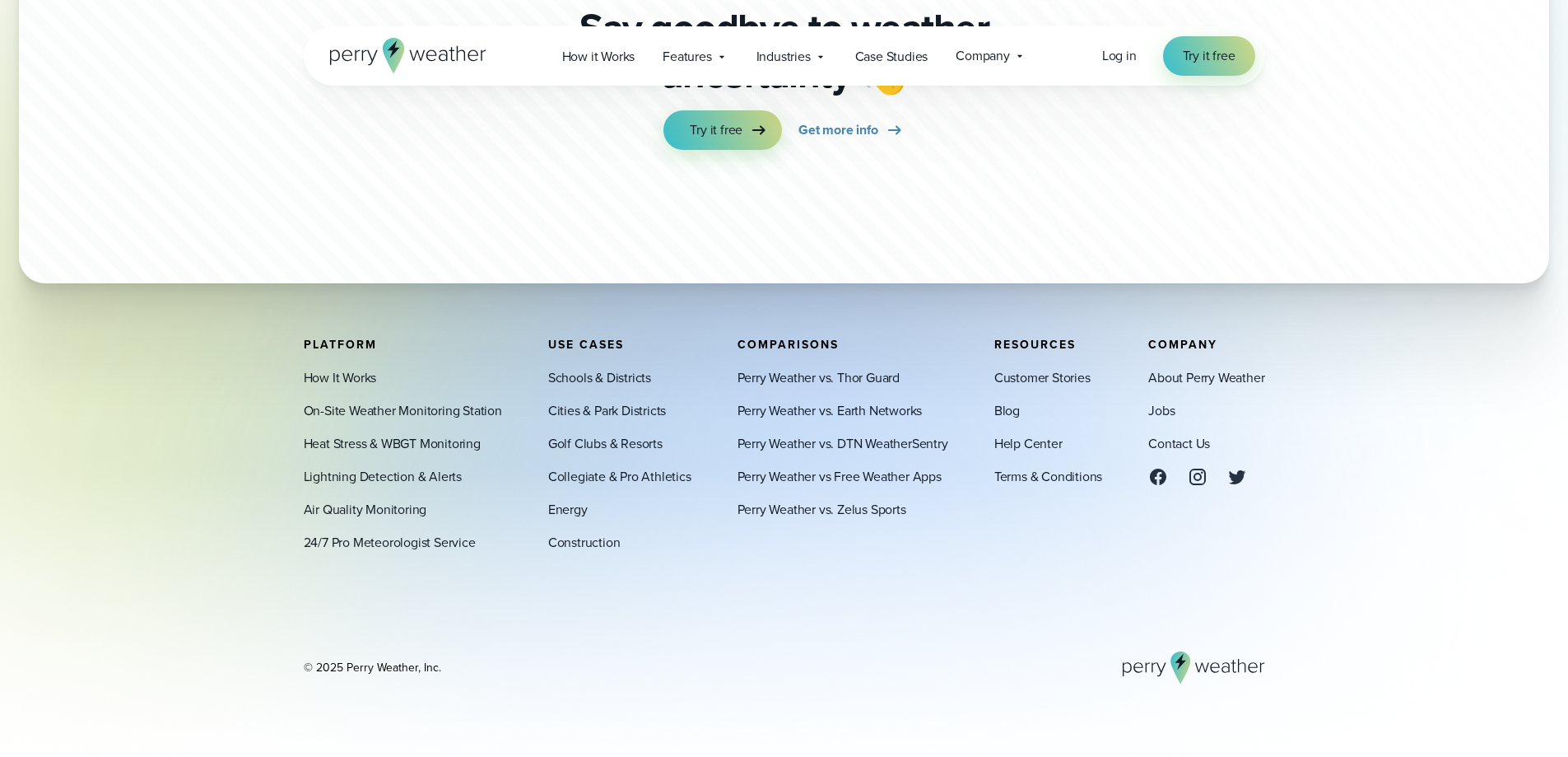
scroll to position [5057, 0]
